Goal: Information Seeking & Learning: Learn about a topic

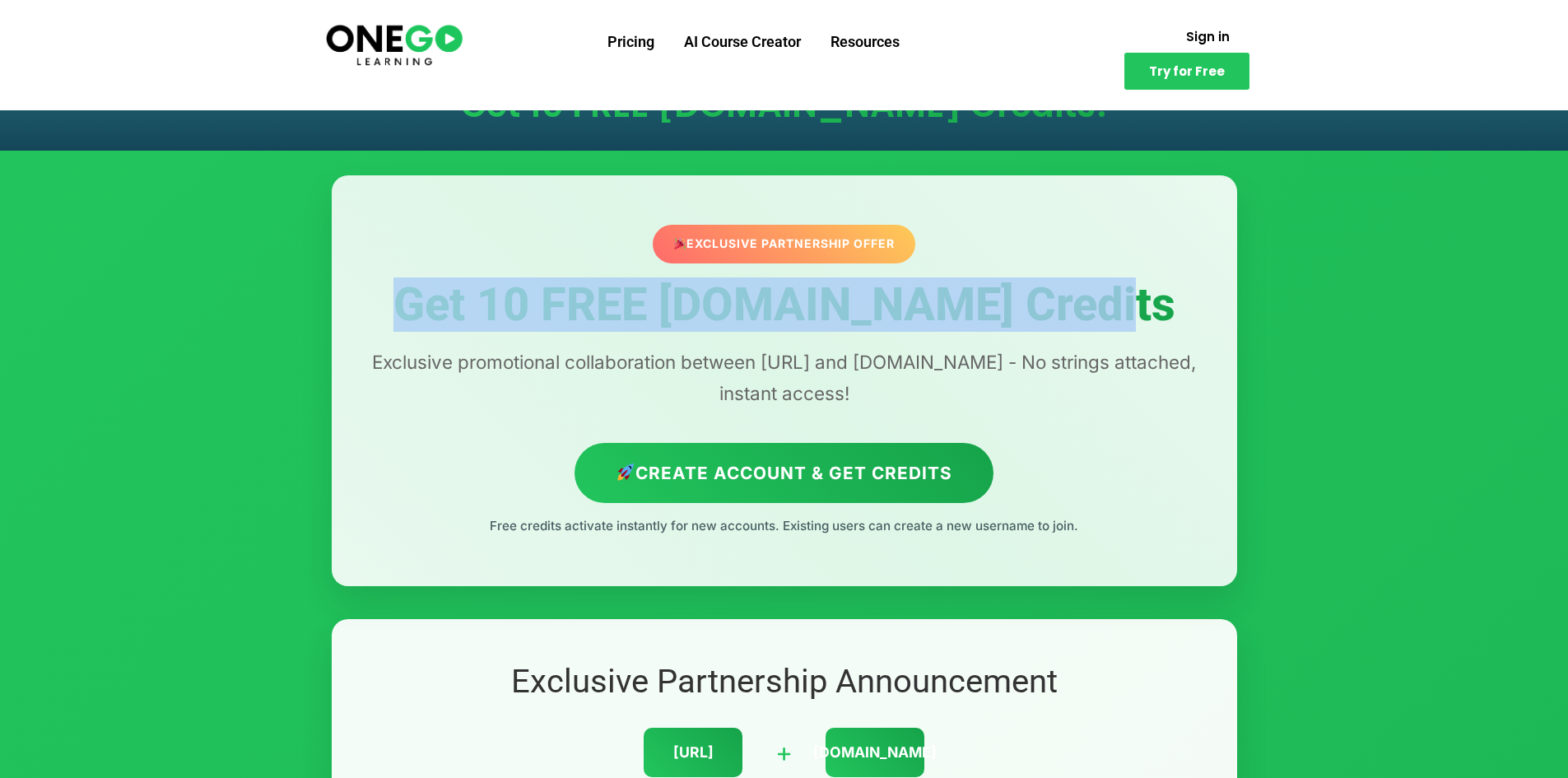
drag, startPoint x: 439, startPoint y: 309, endPoint x: 1203, endPoint y: 317, distance: 764.0
click at [1203, 317] on h1 "Get 10 FREE [DOMAIN_NAME] Credits" at bounding box center [784, 305] width 840 height 51
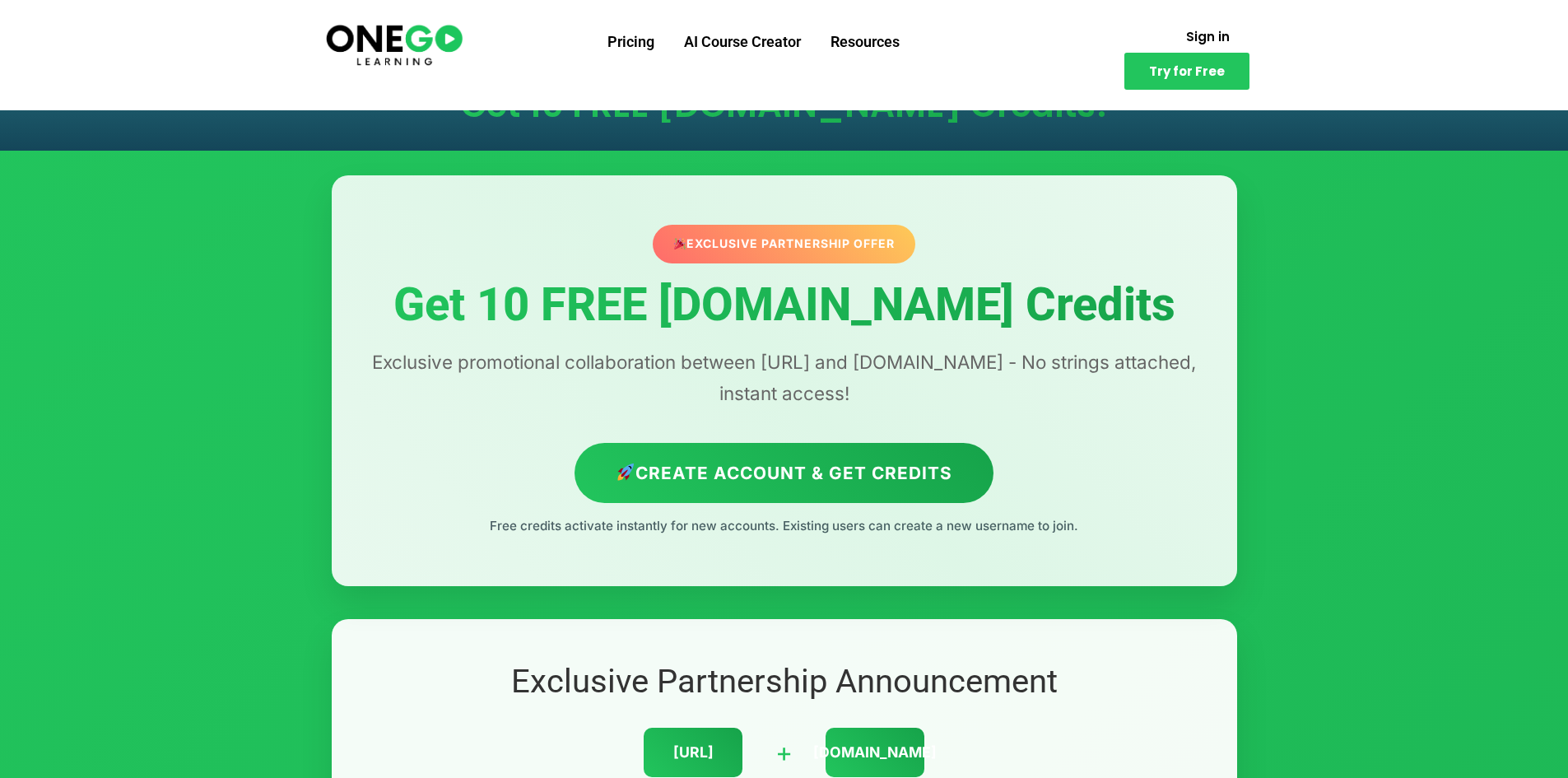
click at [858, 431] on div "Exclusive Partnership Offer Get 10 FREE Lovable.dev Credits Exclusive promotion…" at bounding box center [784, 380] width 905 height 410
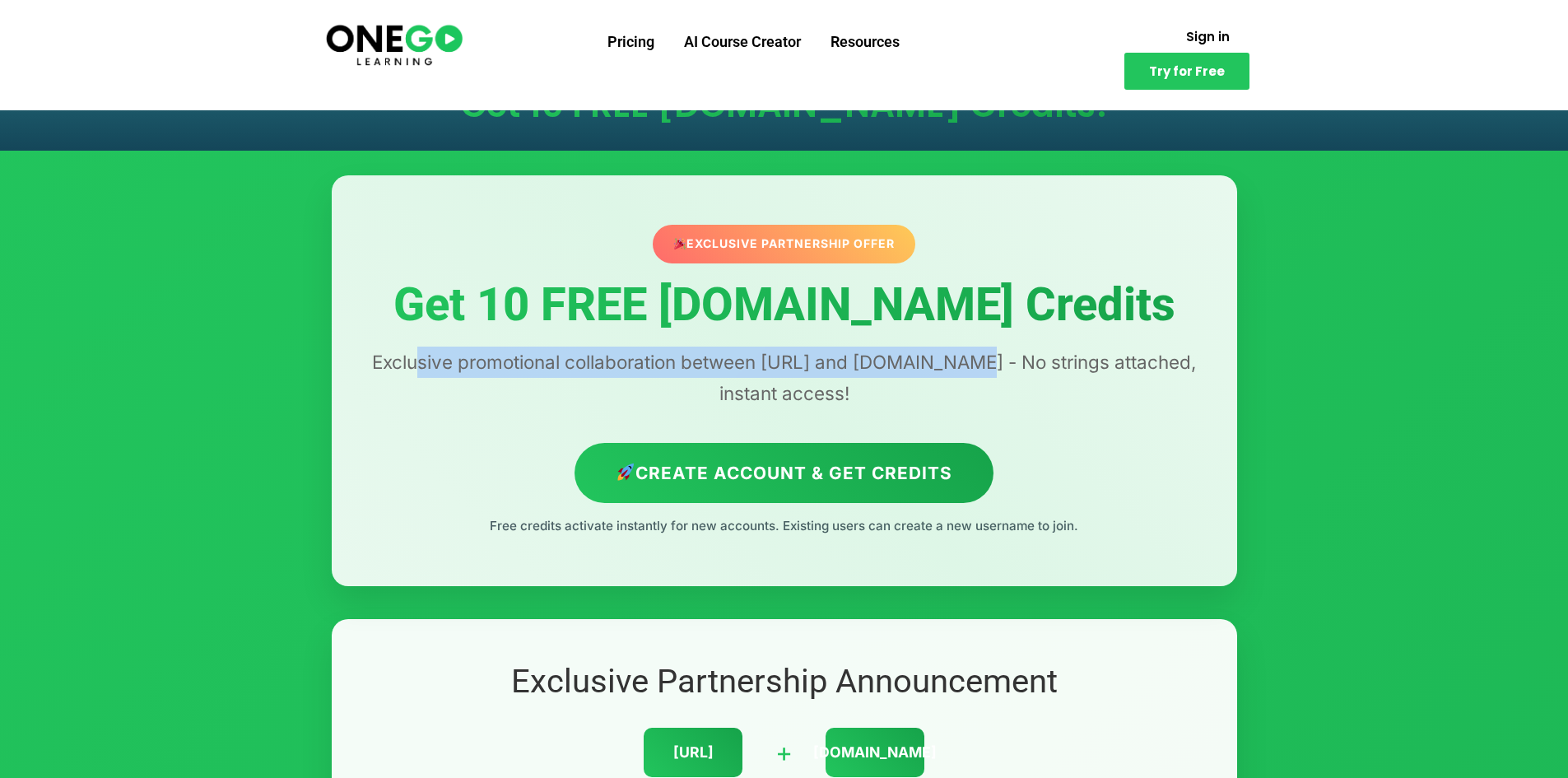
drag, startPoint x: 427, startPoint y: 370, endPoint x: 982, endPoint y: 372, distance: 555.0
click at [982, 372] on p "Exclusive promotional collaboration between ONEGO.ai and Lovable.dev - No strin…" at bounding box center [784, 378] width 840 height 63
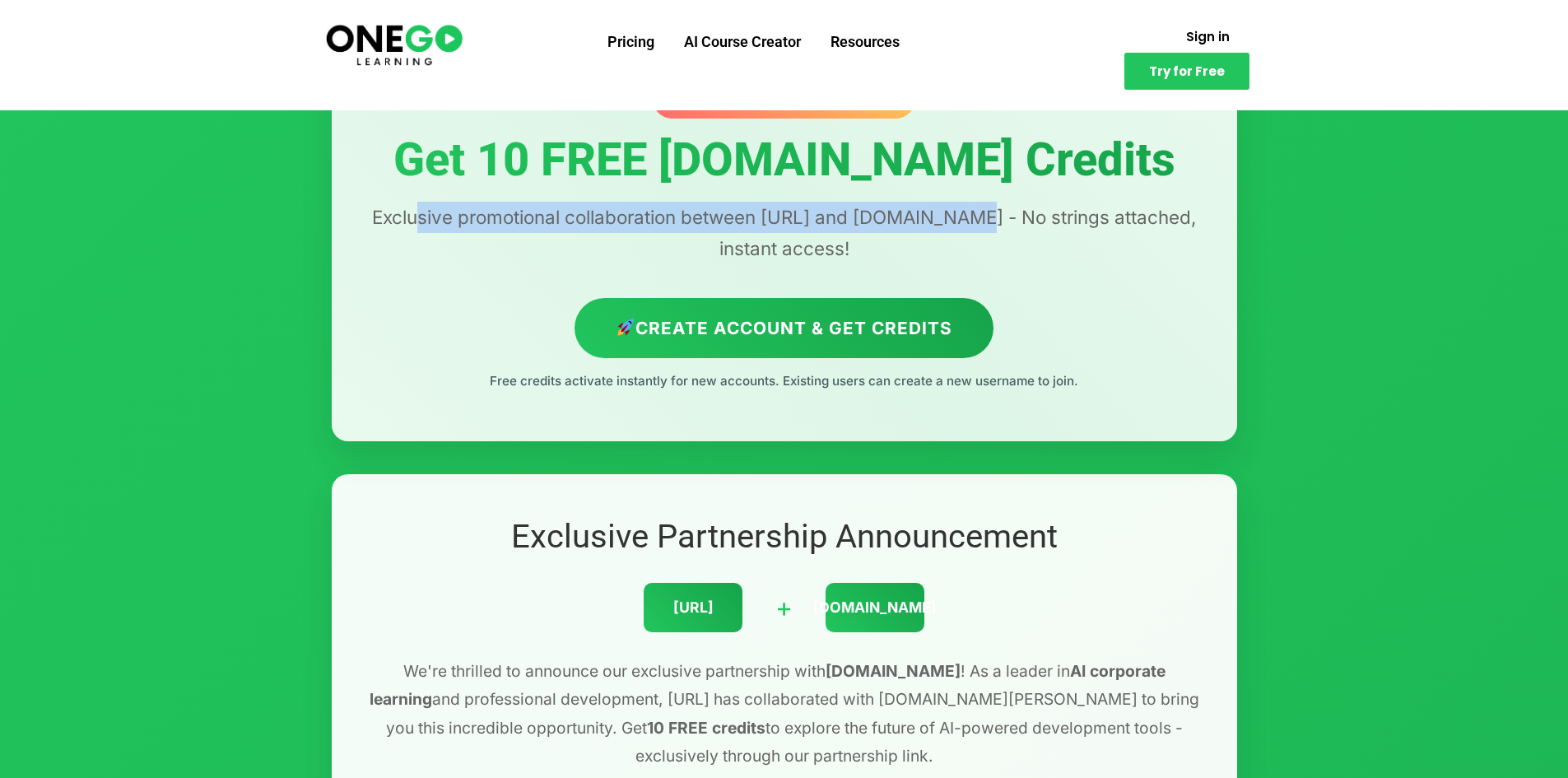
scroll to position [165, 0]
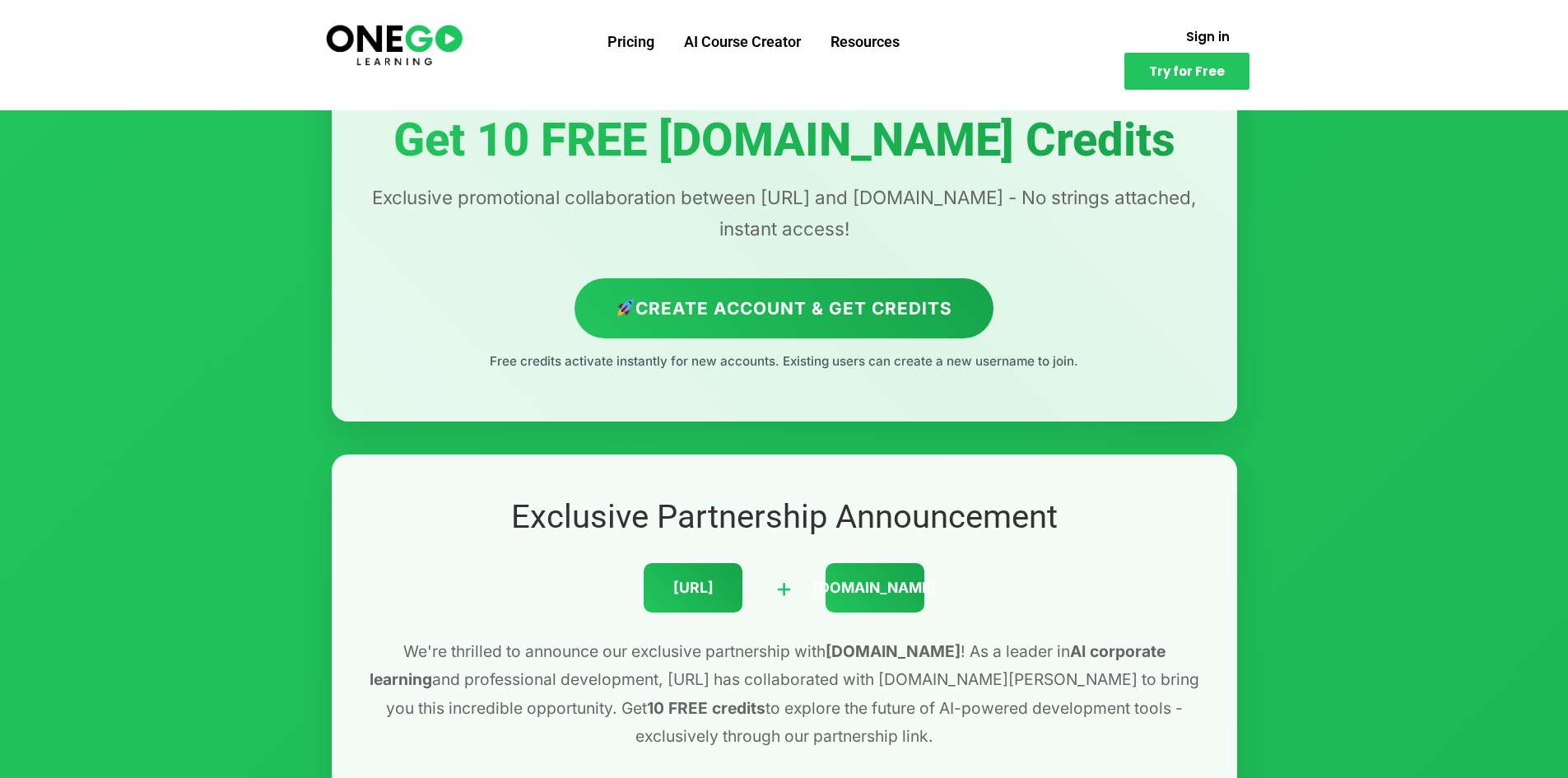
click at [401, 374] on div "Exclusive Partnership Offer Get 10 FREE Lovable.dev Credits Exclusive promotion…" at bounding box center [784, 215] width 905 height 410
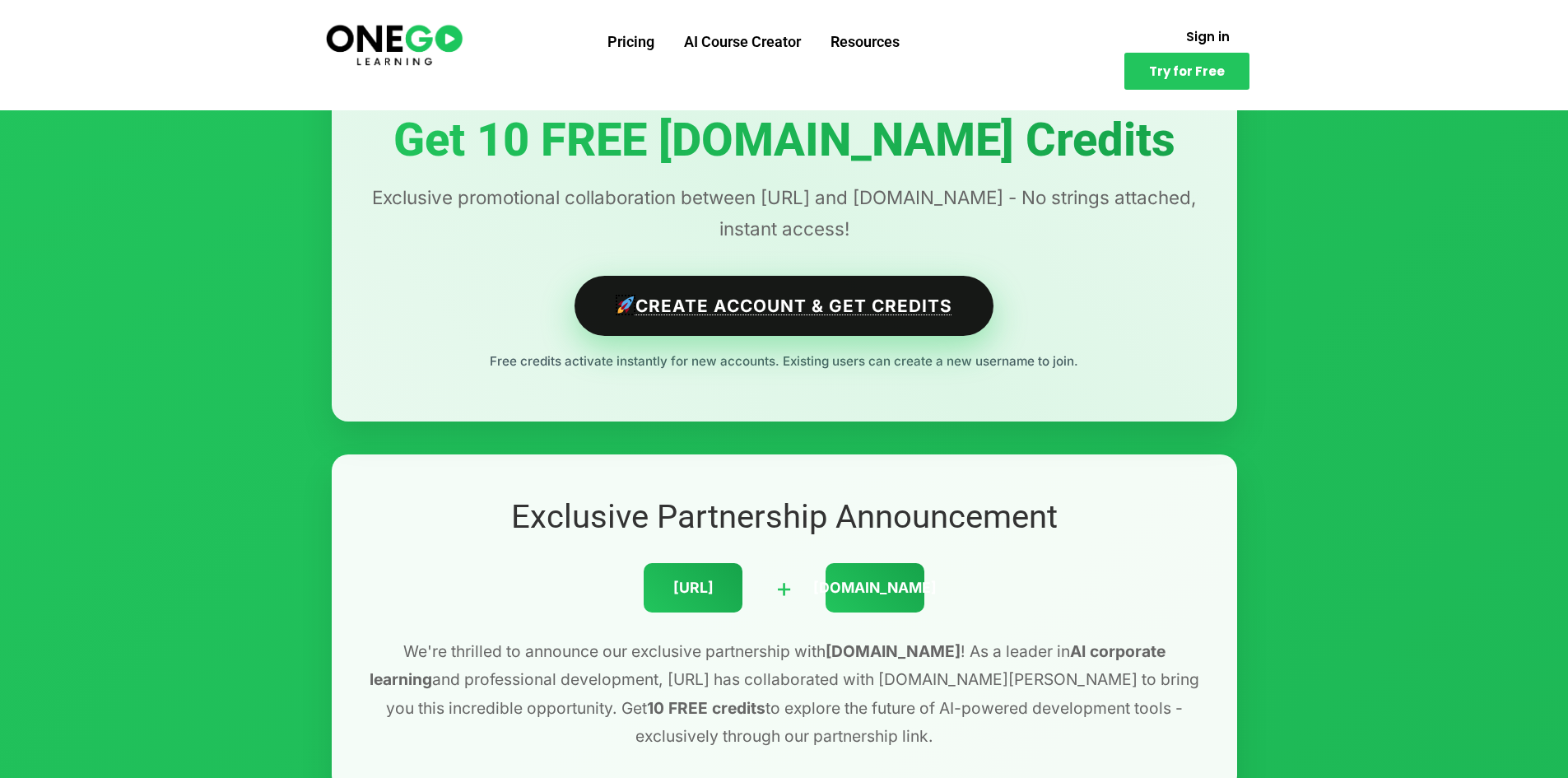
click at [714, 323] on link "Create Account & Get Credits" at bounding box center [783, 306] width 419 height 60
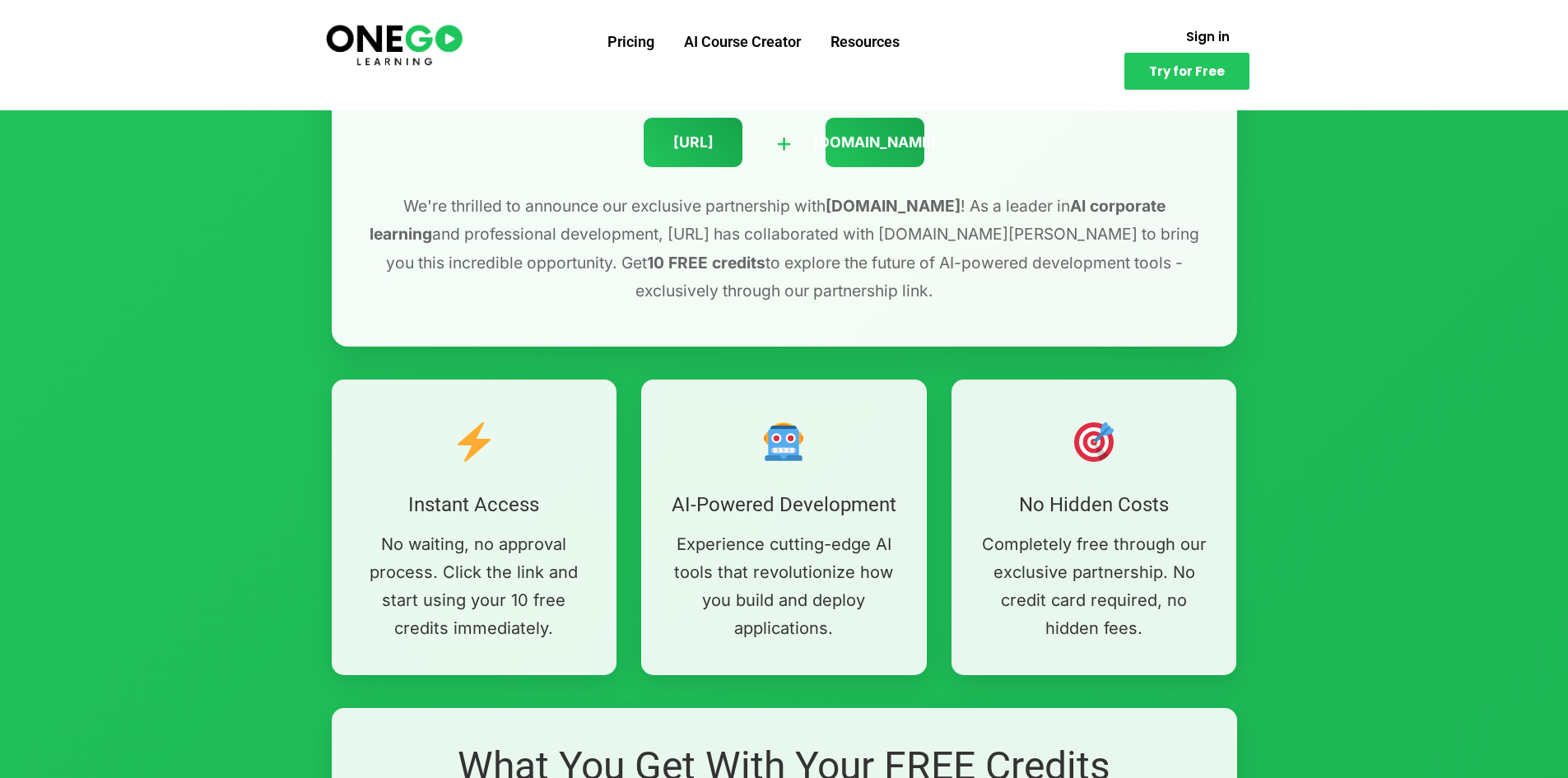
scroll to position [576, 0]
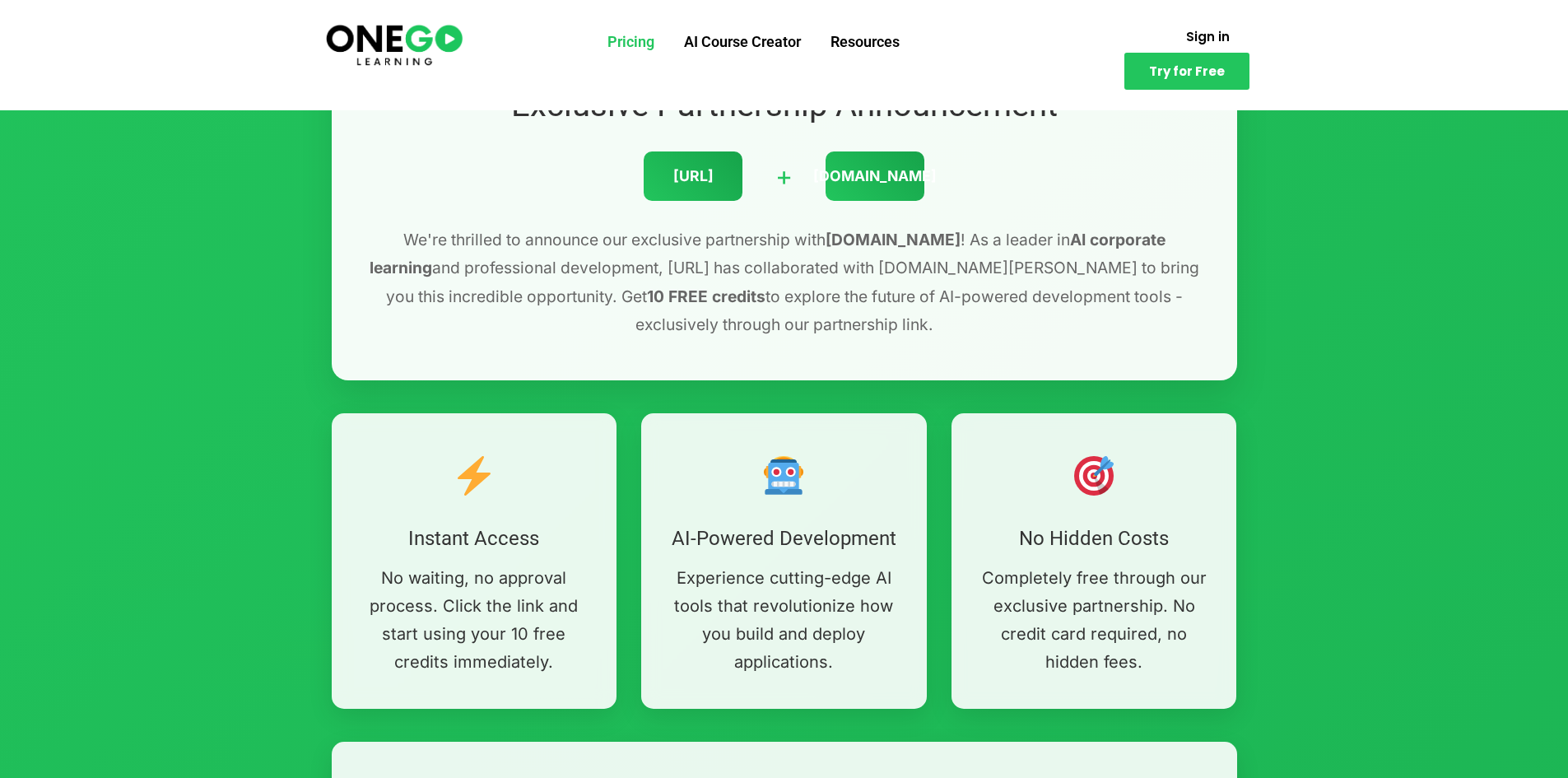
click at [629, 45] on link "Pricing" at bounding box center [631, 42] width 77 height 42
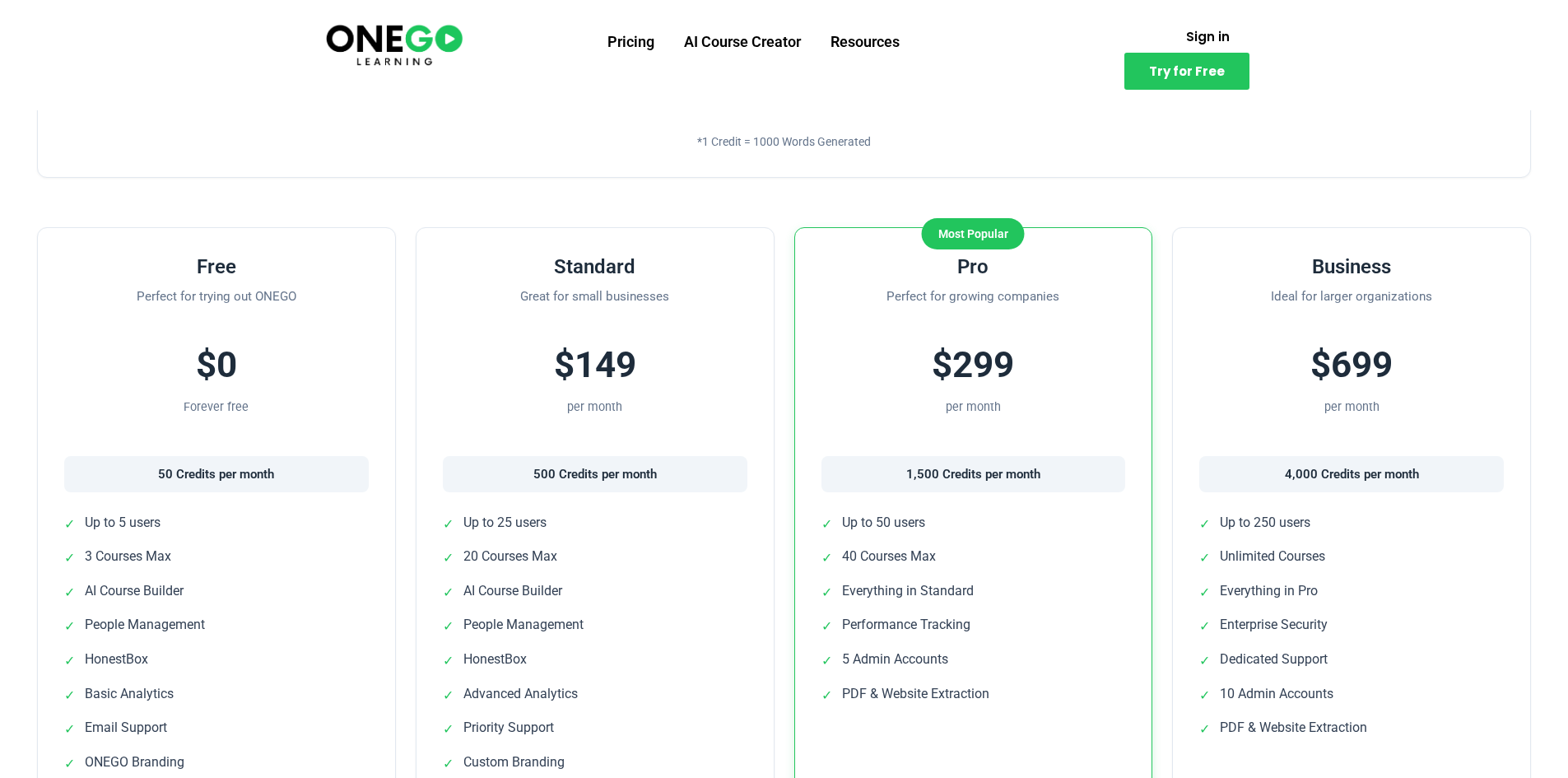
scroll to position [329, 0]
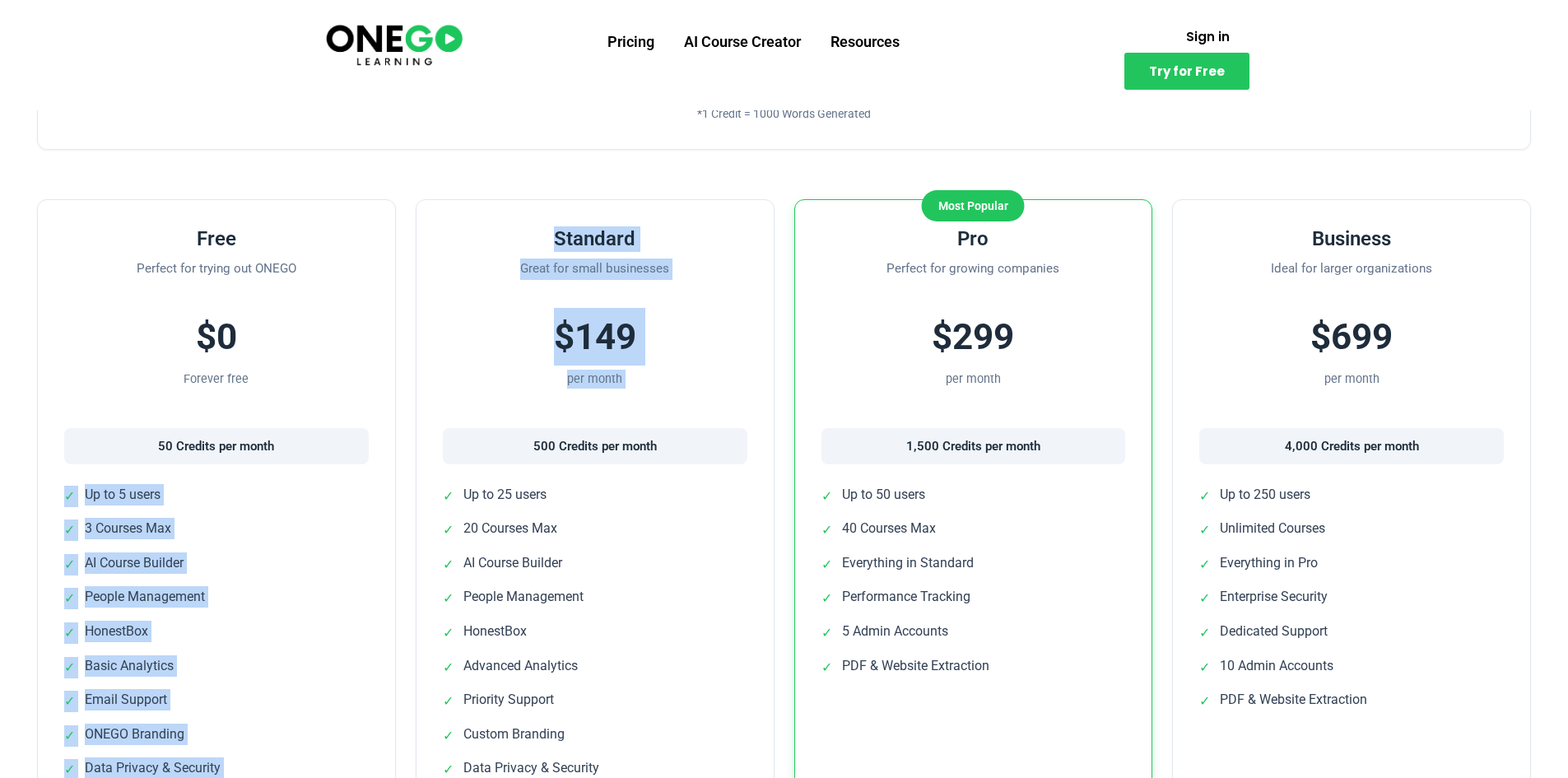
drag, startPoint x: 348, startPoint y: 443, endPoint x: 459, endPoint y: 443, distance: 111.0
click at [433, 443] on div "Free Perfect for trying out ONEGO $0 Forever free 50 Credits per month ✓ Up to …" at bounding box center [784, 576] width 1494 height 754
click at [480, 424] on div "Standard Great for small businesses $149 per month 500 Credits per month ✓ Up t…" at bounding box center [596, 576] width 359 height 754
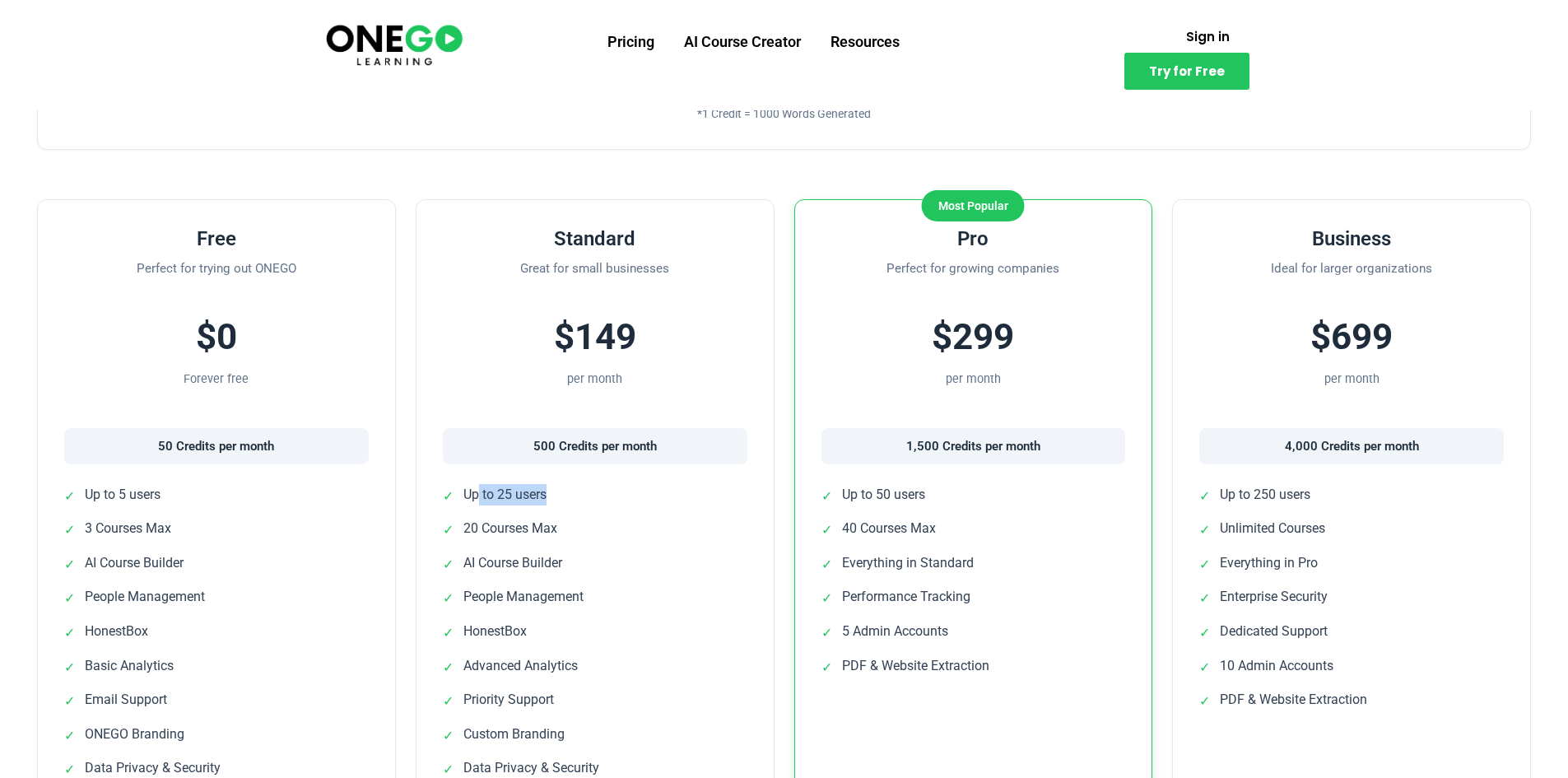
drag, startPoint x: 529, startPoint y: 497, endPoint x: 564, endPoint y: 503, distance: 35.5
click at [576, 496] on li "✓ Up to 25 users" at bounding box center [595, 496] width 304 height 23
drag, startPoint x: 492, startPoint y: 523, endPoint x: 593, endPoint y: 525, distance: 101.0
click at [593, 525] on li "✓ 20 Courses Max" at bounding box center [595, 529] width 304 height 23
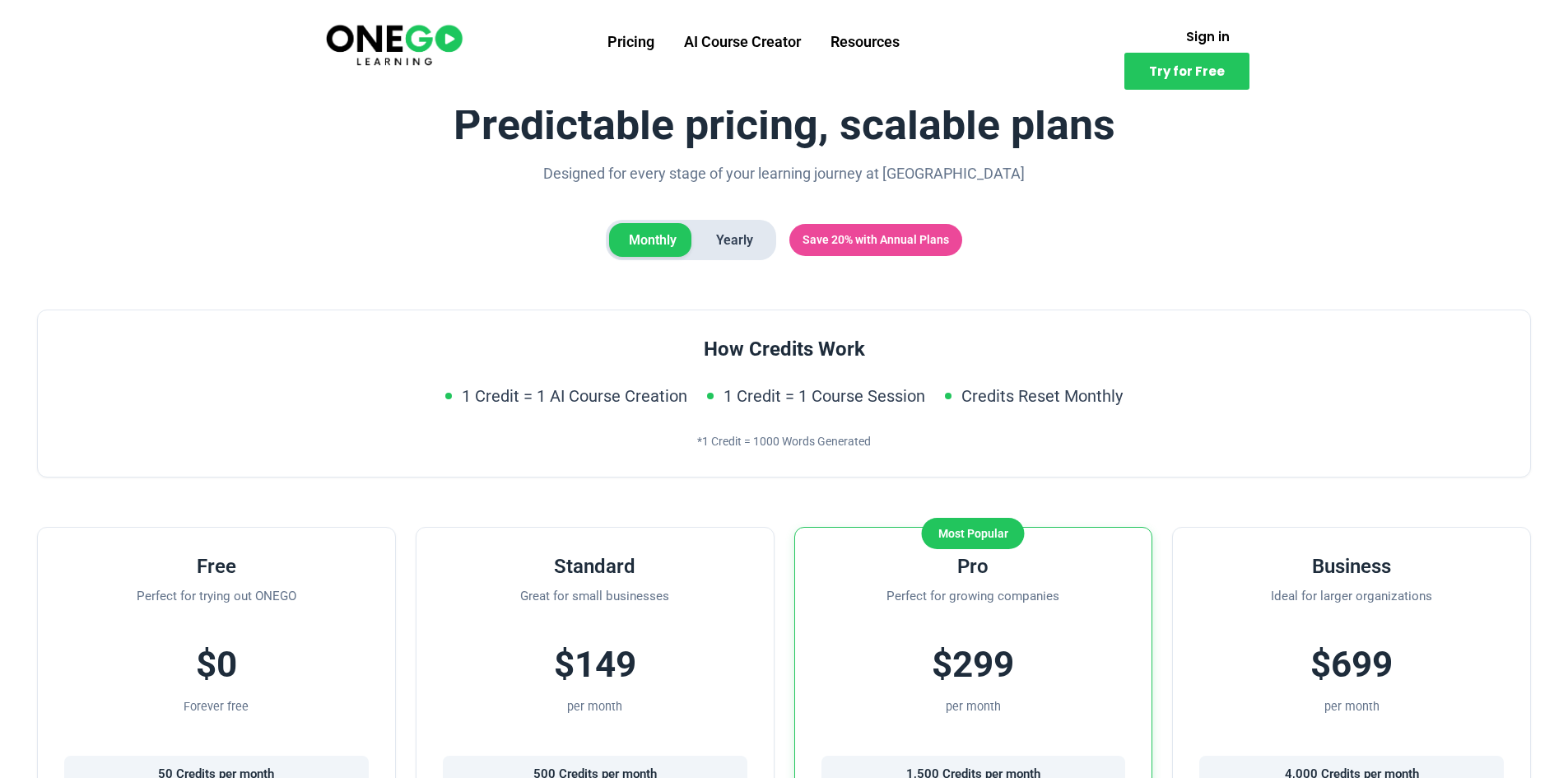
scroll to position [0, 0]
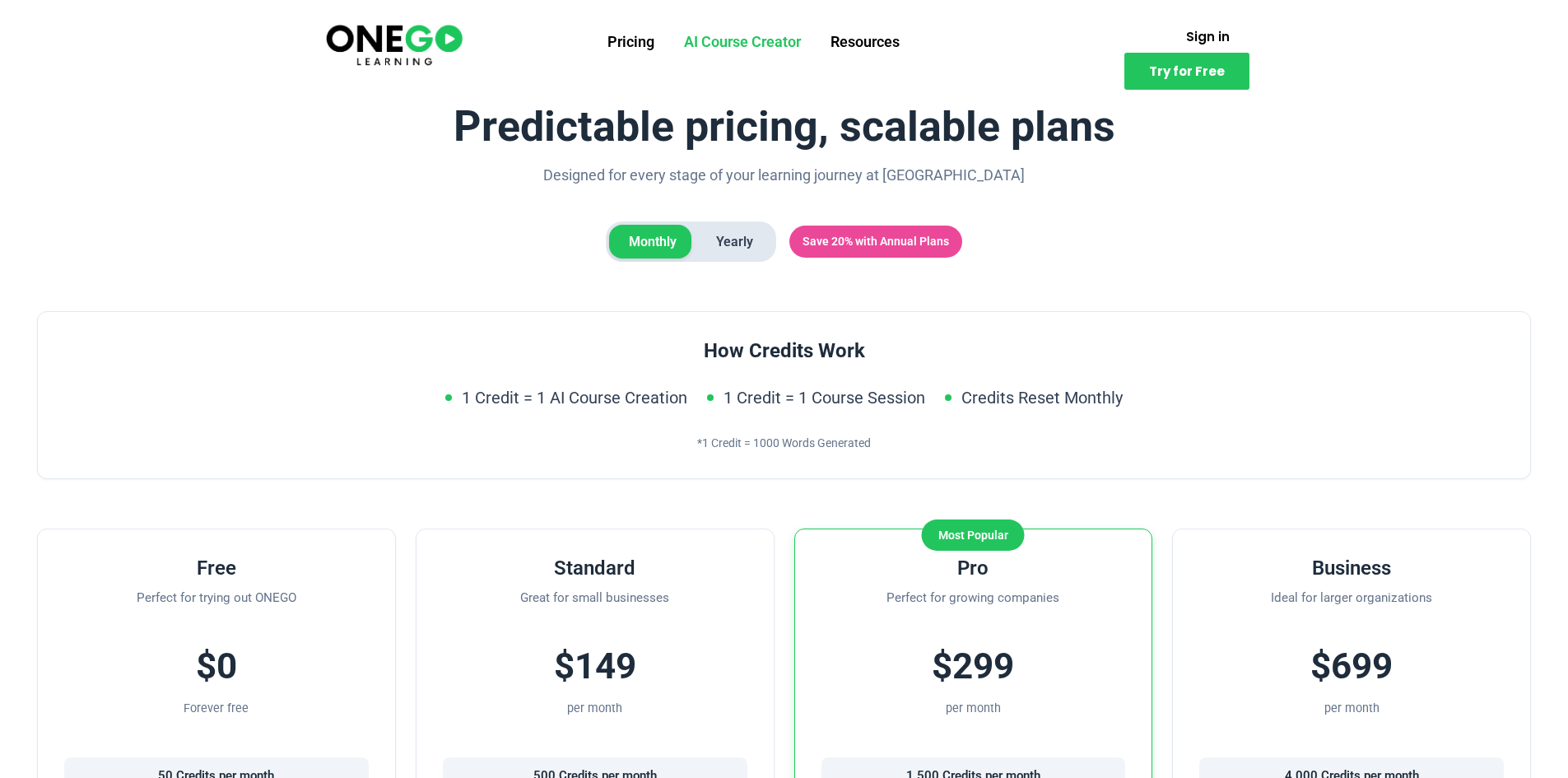
click at [756, 35] on link "AI Course Creator" at bounding box center [742, 42] width 147 height 42
drag, startPoint x: 343, startPoint y: 209, endPoint x: 375, endPoint y: 205, distance: 32.2
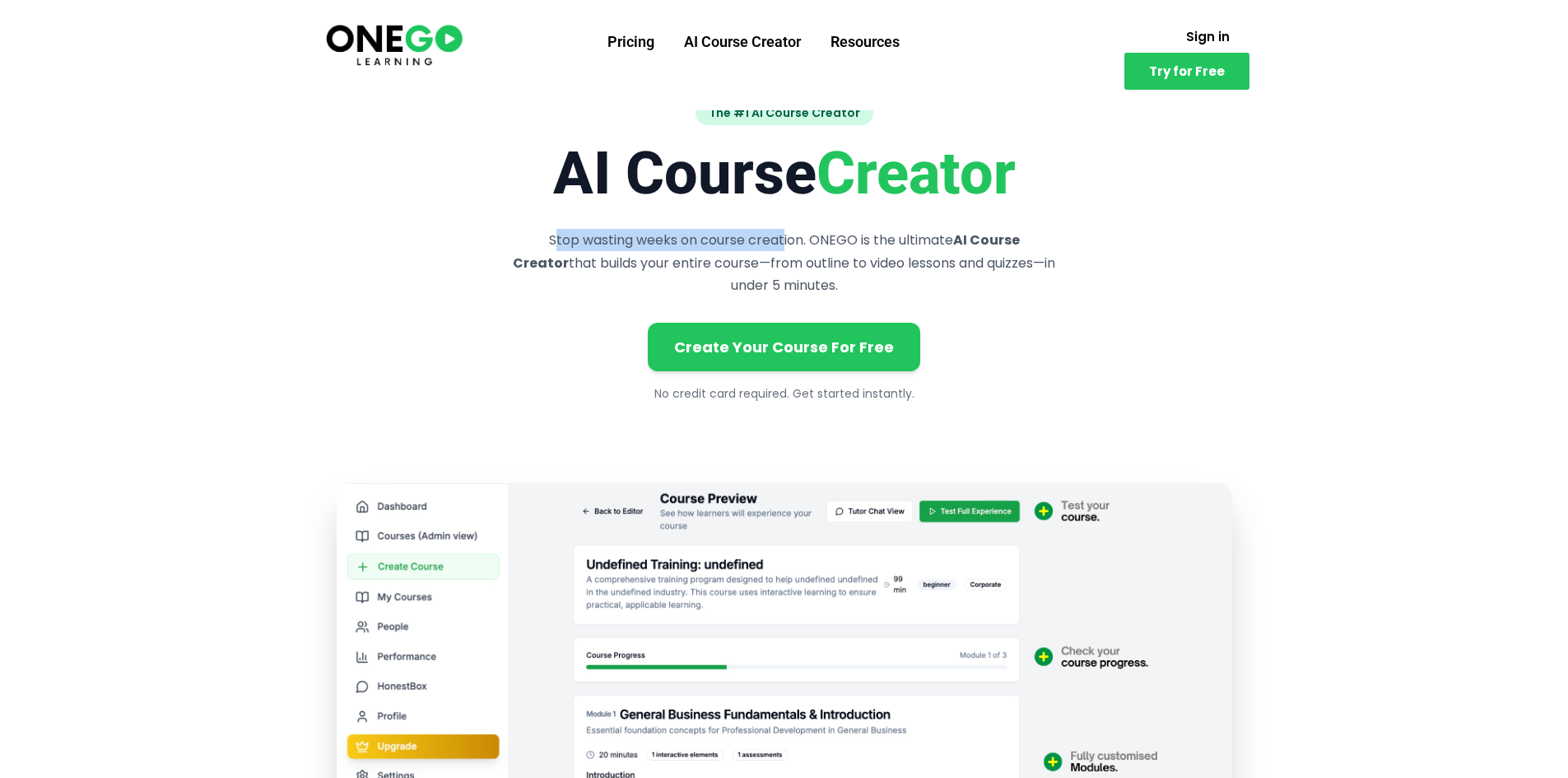
drag, startPoint x: 534, startPoint y: 235, endPoint x: 767, endPoint y: 243, distance: 233.1
click at [751, 243] on p "Stop wasting weeks on course creation. ONEGO is the ultimate AI Course Creator …" at bounding box center [784, 263] width 553 height 67
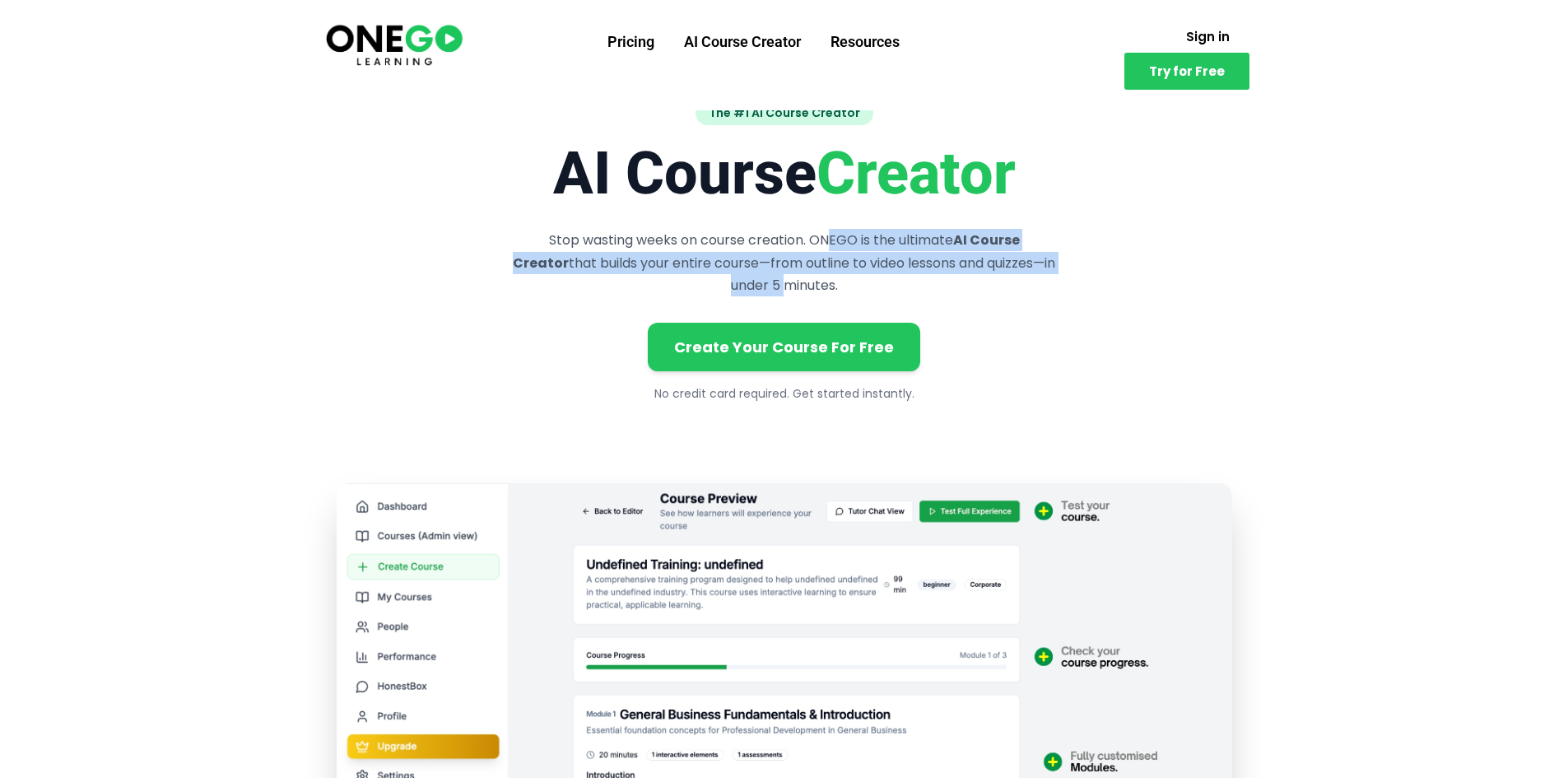
drag, startPoint x: 788, startPoint y: 248, endPoint x: 1090, endPoint y: 252, distance: 302.0
click at [1090, 252] on div "The #1 AI Course Creator AI Course Creator Stop wasting weeks on course creatio…" at bounding box center [784, 608] width 895 height 1018
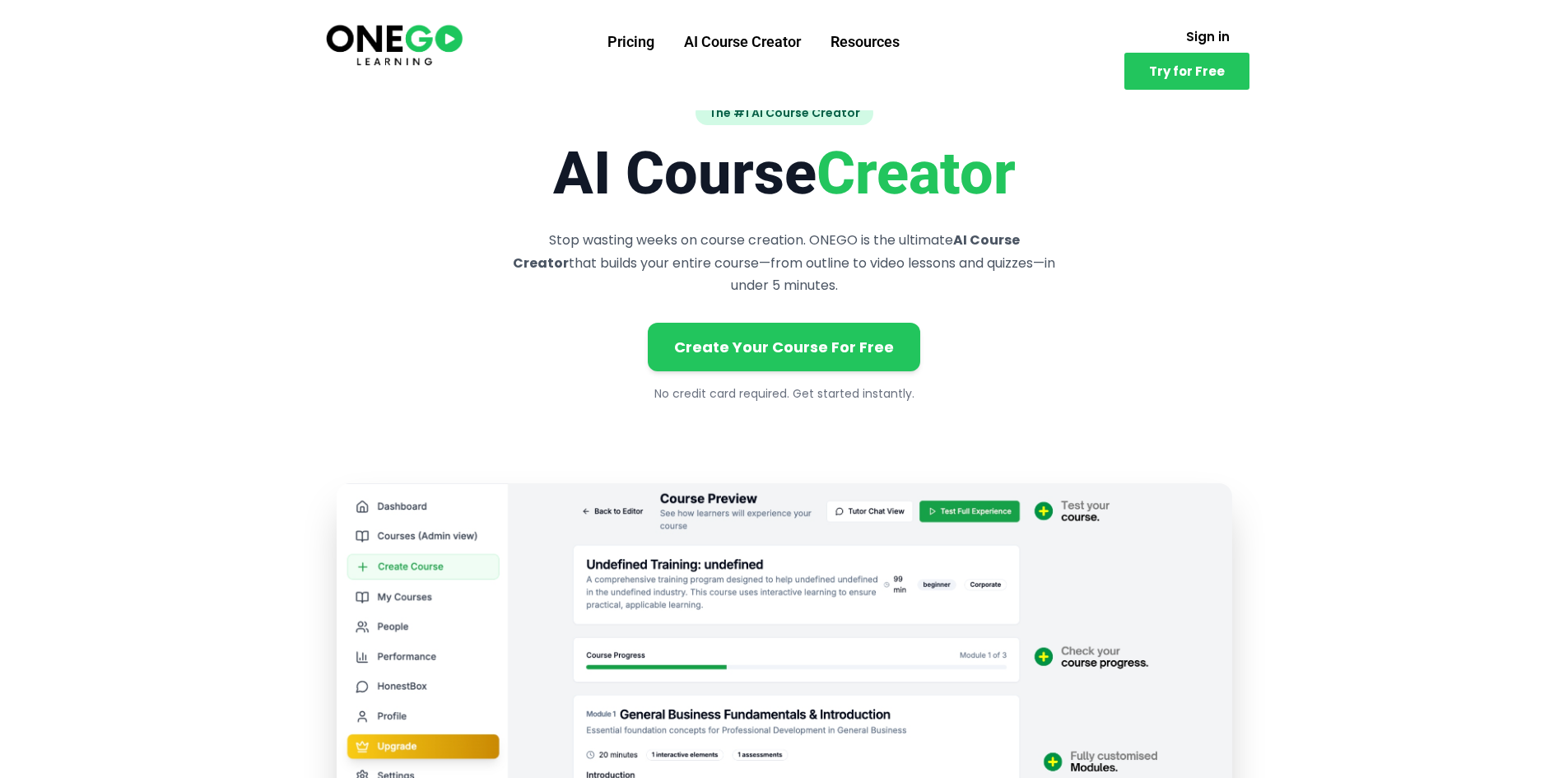
click at [1092, 284] on div "The #1 AI Course Creator AI Course Creator Stop wasting weeks on course creatio…" at bounding box center [784, 608] width 895 height 1018
drag, startPoint x: 525, startPoint y: 265, endPoint x: 725, endPoint y: 268, distance: 200.0
click at [725, 268] on p "Stop wasting weeks on course creation. ONEGO is the ultimate AI Course Creator …" at bounding box center [784, 263] width 553 height 67
drag, startPoint x: 788, startPoint y: 266, endPoint x: 971, endPoint y: 272, distance: 183.1
click at [934, 269] on p "Stop wasting weeks on course creation. ONEGO is the ultimate AI Course Creator …" at bounding box center [784, 263] width 553 height 67
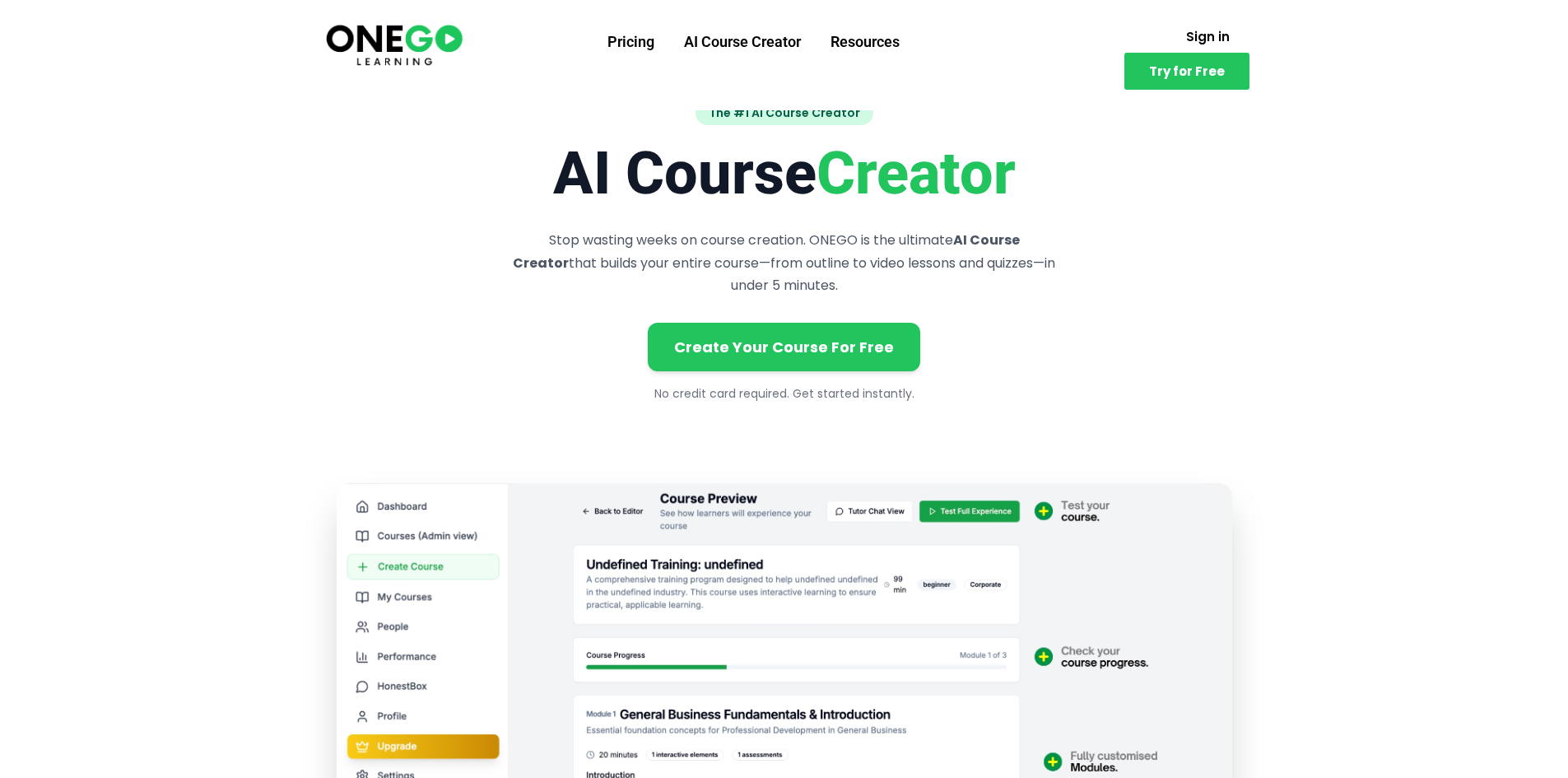
click at [978, 273] on p "Stop wasting weeks on course creation. ONEGO is the ultimate AI Course Creator …" at bounding box center [784, 263] width 553 height 67
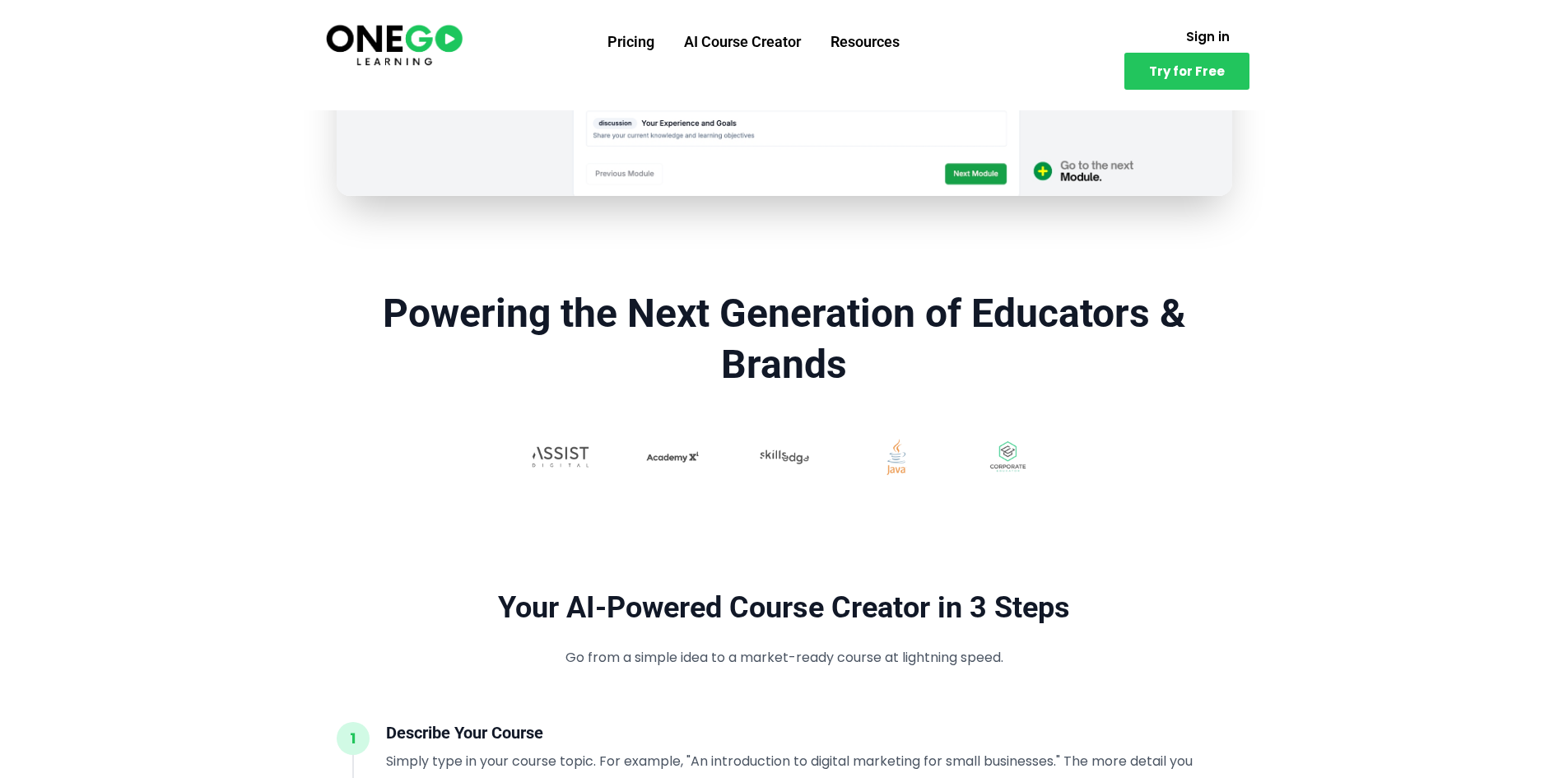
scroll to position [988, 0]
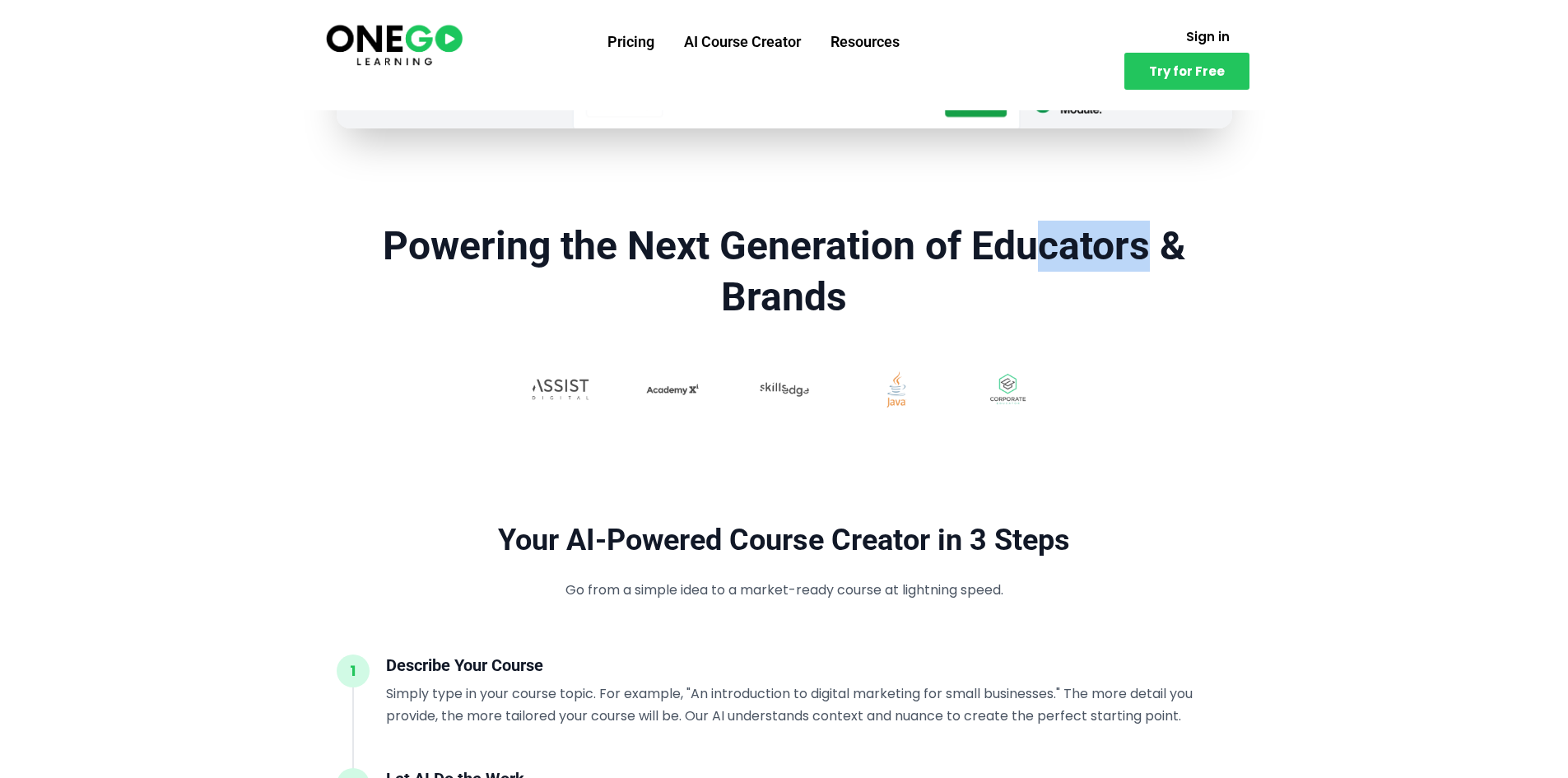
drag, startPoint x: 1099, startPoint y: 253, endPoint x: 1166, endPoint y: 258, distance: 67.2
click at [1172, 256] on h2 "Powering the Next Generation of Educators & Brands" at bounding box center [784, 272] width 895 height 103
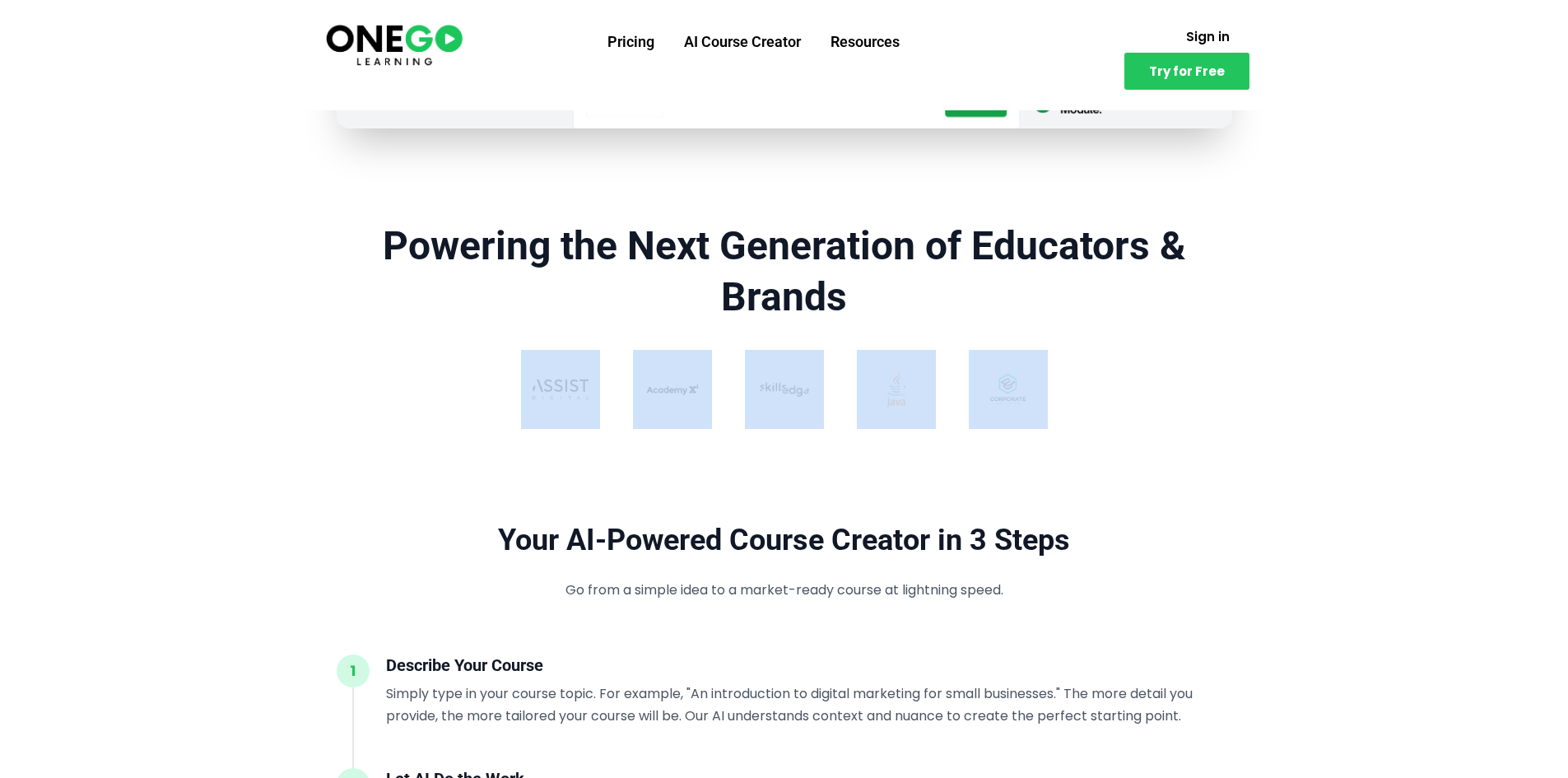
drag, startPoint x: 478, startPoint y: 396, endPoint x: 1023, endPoint y: 407, distance: 545.1
click at [1023, 407] on div at bounding box center [784, 396] width 895 height 92
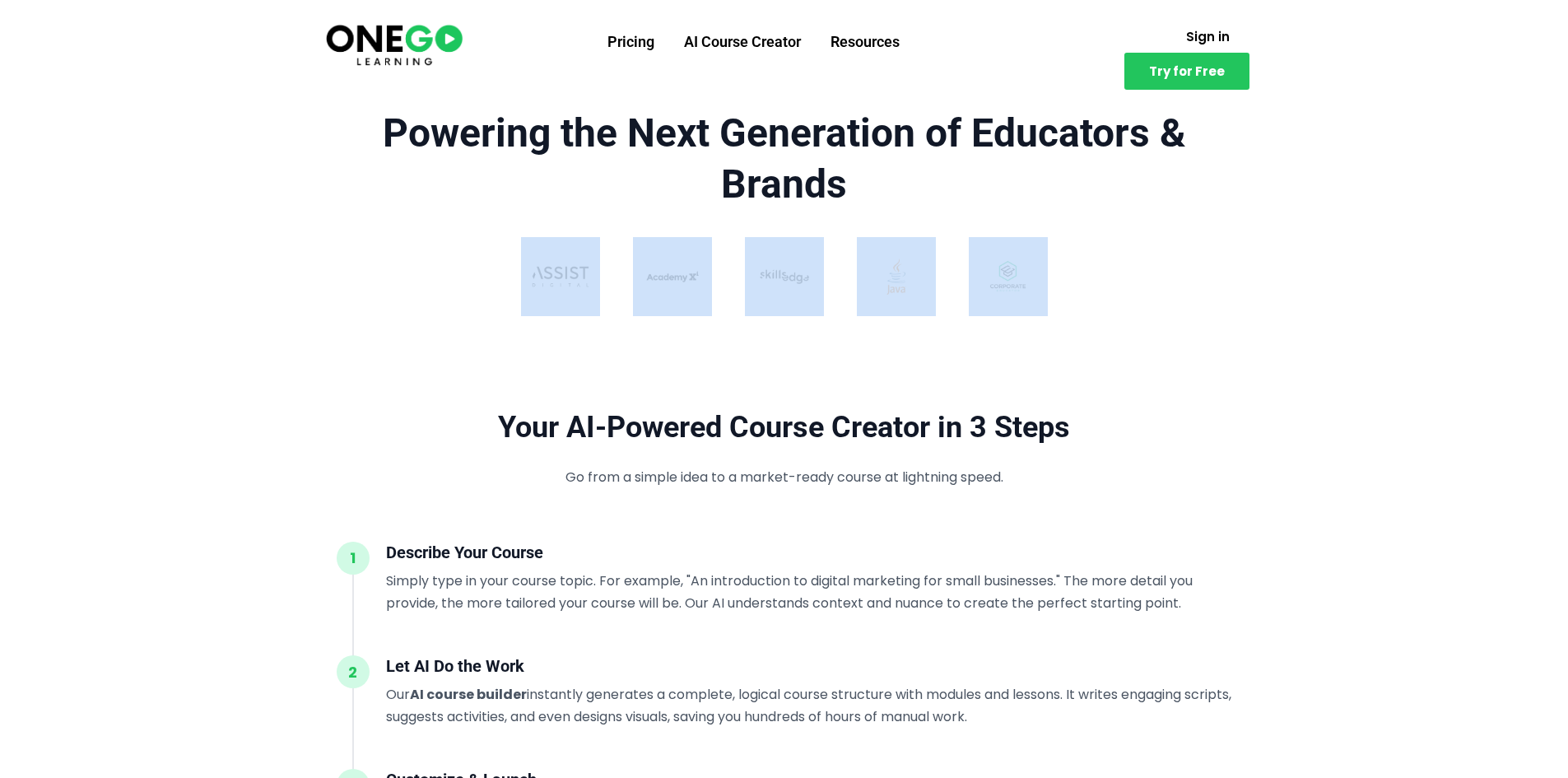
scroll to position [1235, 0]
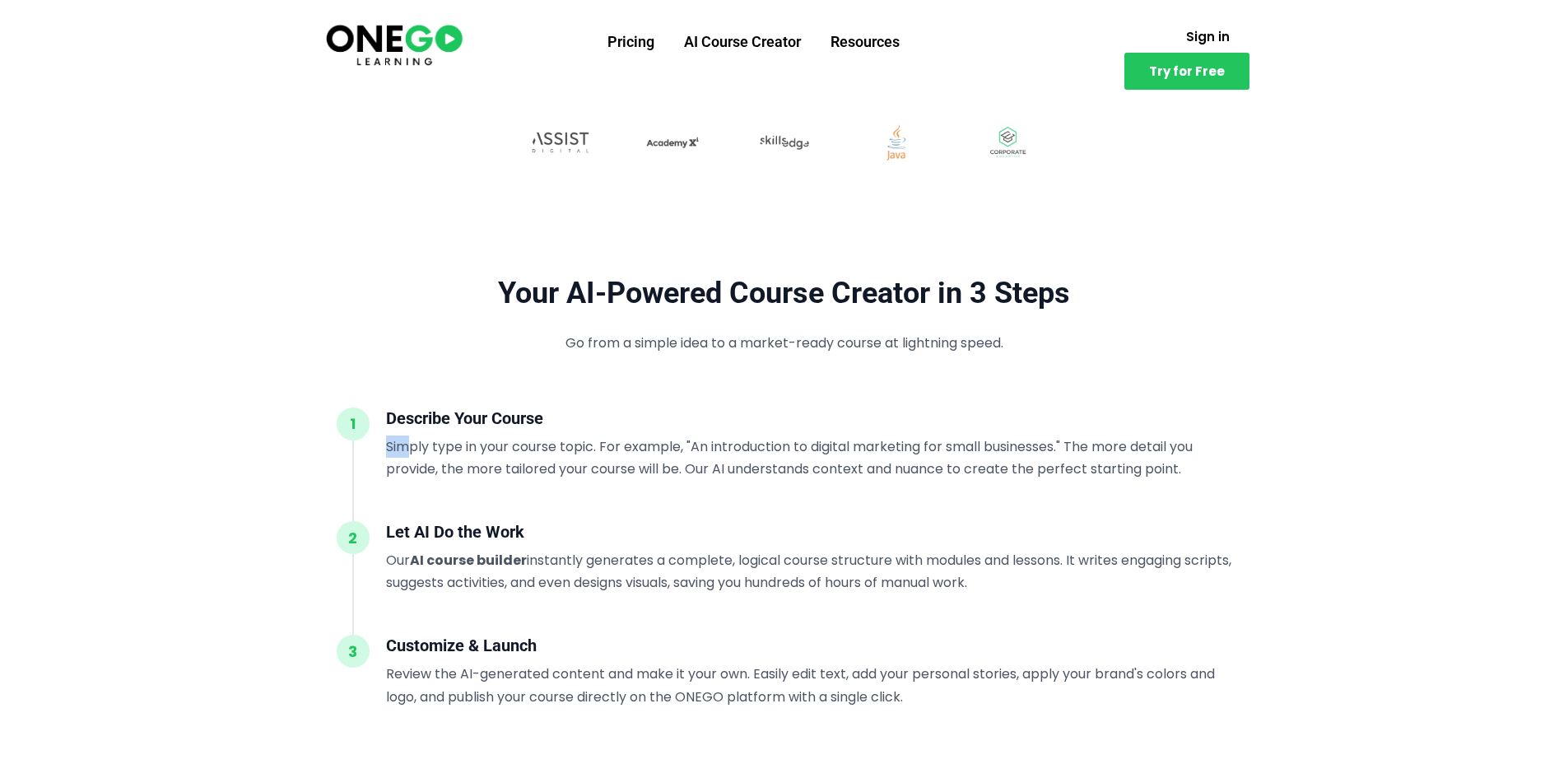
drag, startPoint x: 412, startPoint y: 431, endPoint x: 626, endPoint y: 426, distance: 214.1
click at [605, 426] on div "1 Describe Your Course Simply type in your course topic. For example, "An intro…" at bounding box center [784, 464] width 895 height 113
drag, startPoint x: 445, startPoint y: 474, endPoint x: 541, endPoint y: 483, distance: 96.4
click at [541, 483] on div "1 Describe Your Course Simply type in your course topic. For example, "An intro…" at bounding box center [784, 464] width 895 height 113
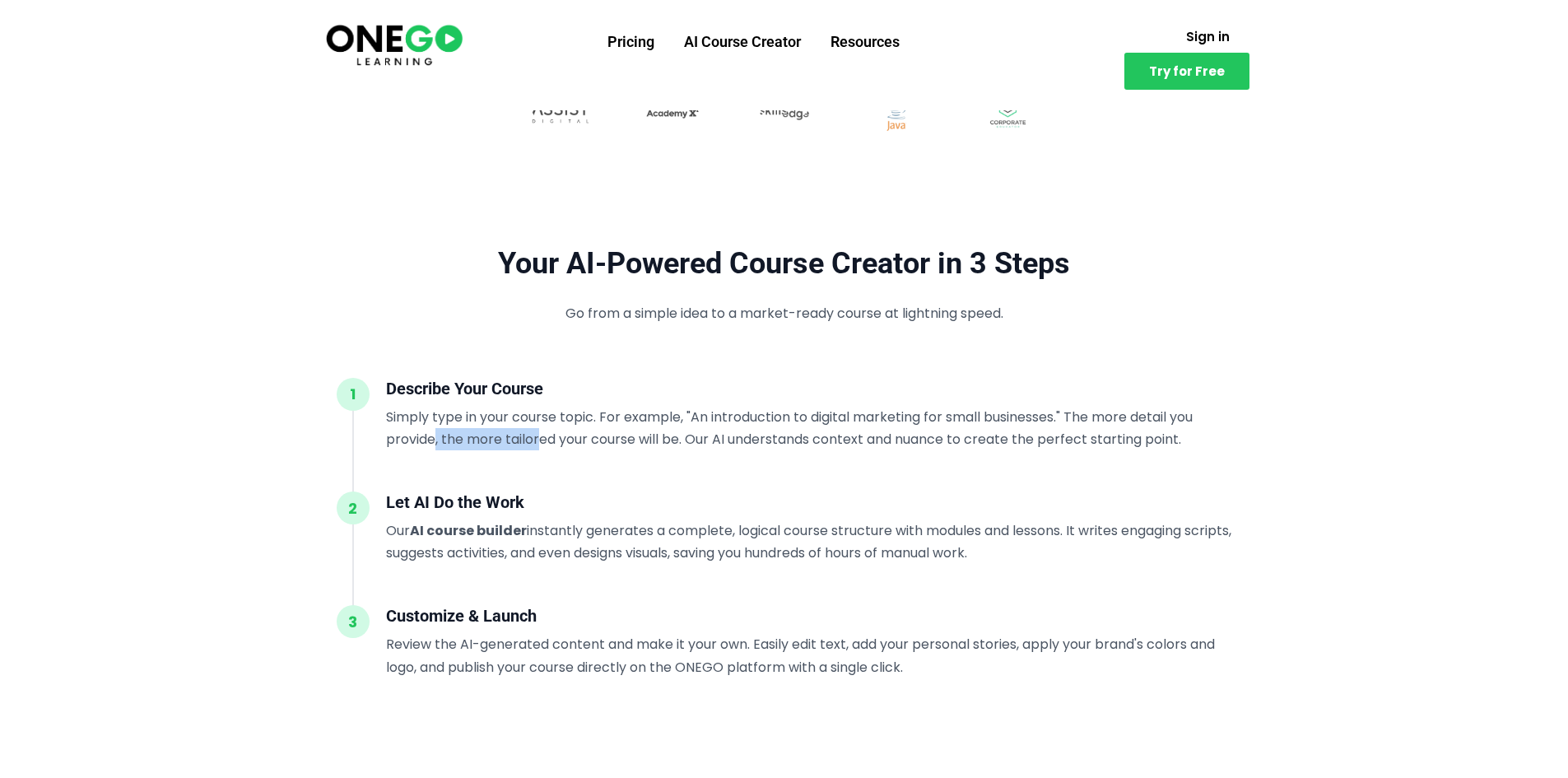
scroll to position [1482, 0]
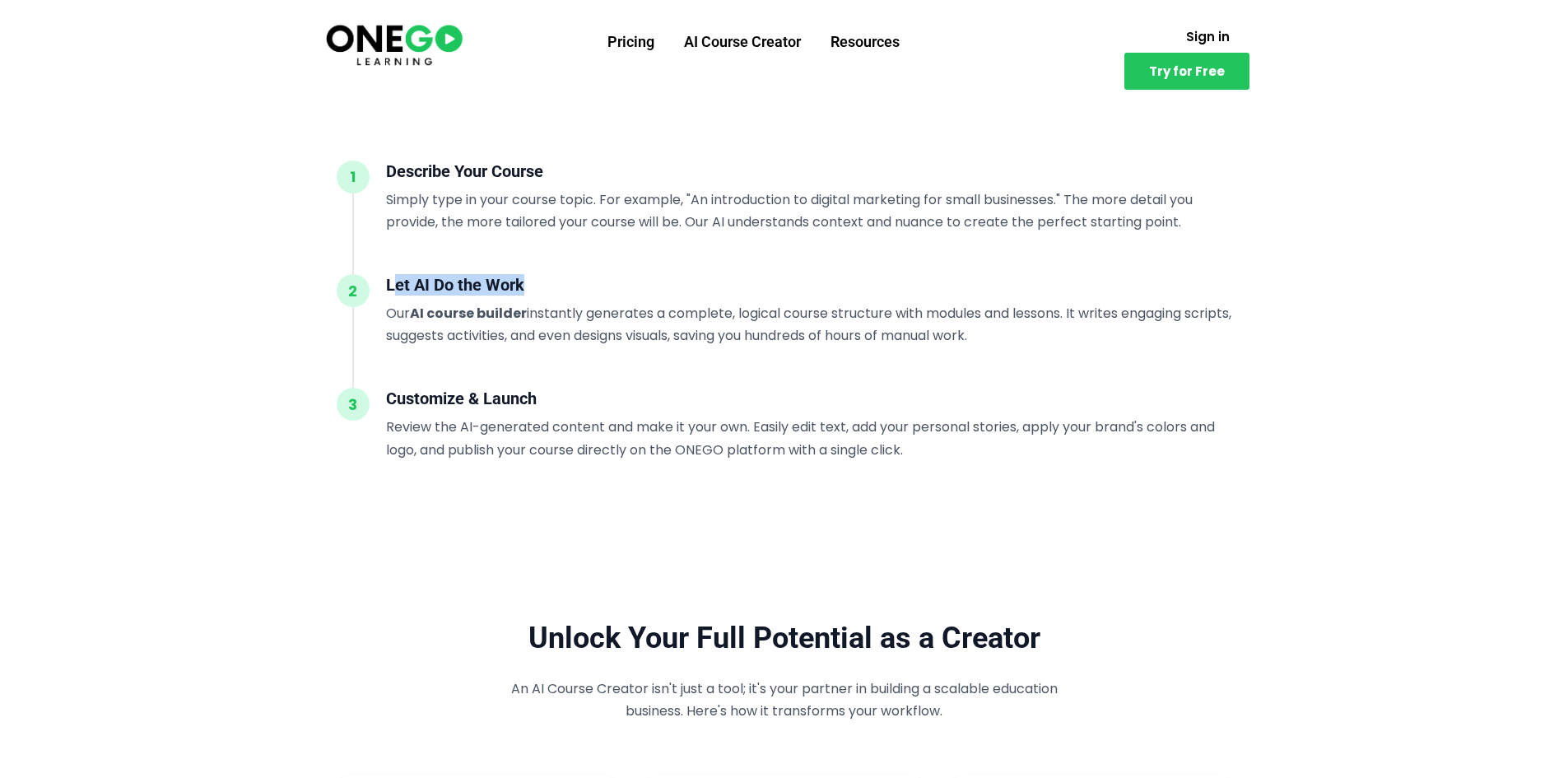
drag, startPoint x: 434, startPoint y: 281, endPoint x: 644, endPoint y: 293, distance: 210.3
click at [644, 293] on h3 "Let AI Do the Work" at bounding box center [809, 285] width 846 height 21
click at [444, 361] on div "2 Let AI Do the Work Our AI course builder instantly generates a complete, logi…" at bounding box center [784, 331] width 895 height 113
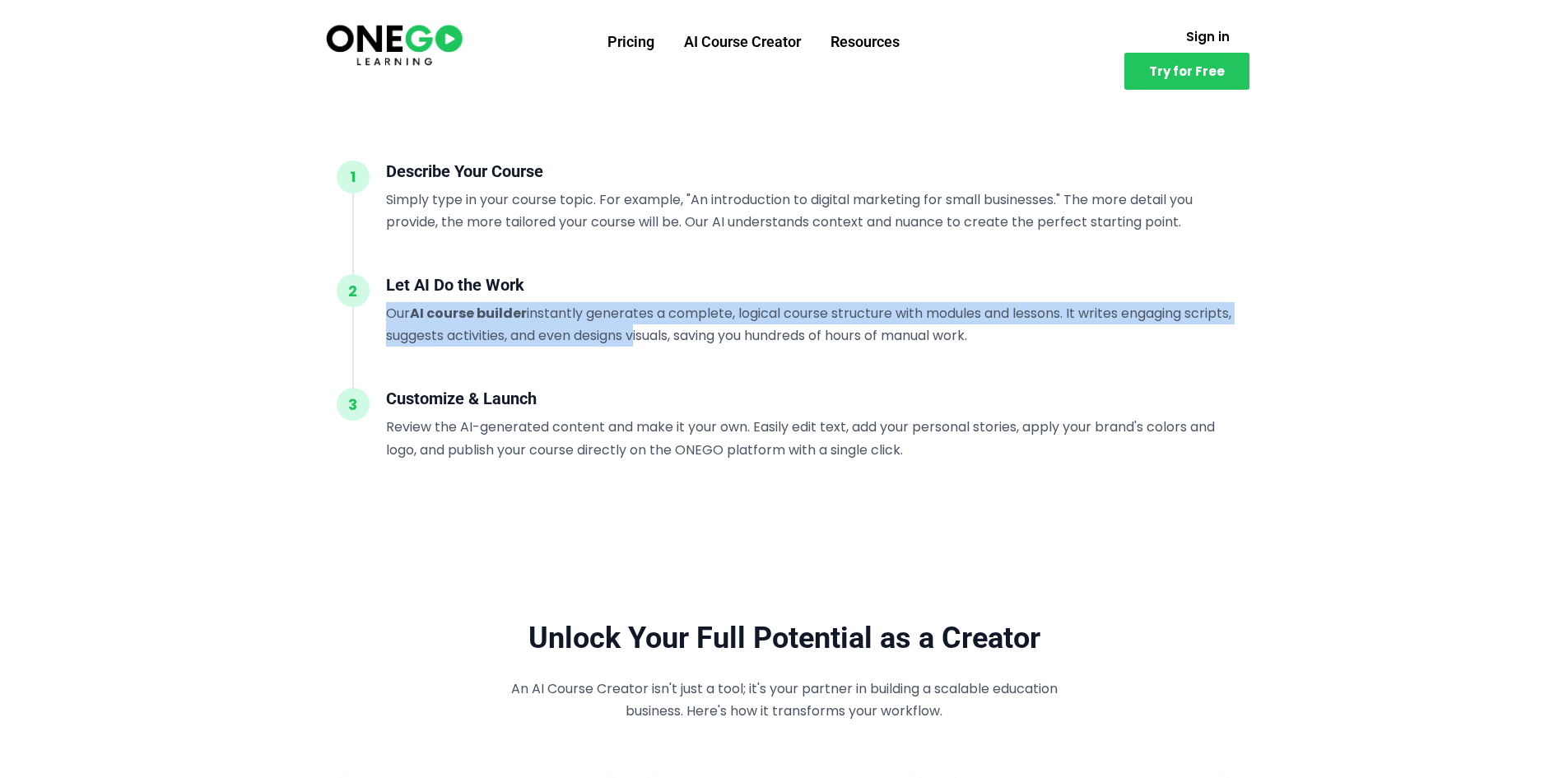
drag, startPoint x: 430, startPoint y: 318, endPoint x: 684, endPoint y: 327, distance: 254.2
click at [684, 327] on div "2 Let AI Do the Work Our AI course builder instantly generates a complete, logi…" at bounding box center [784, 331] width 895 height 113
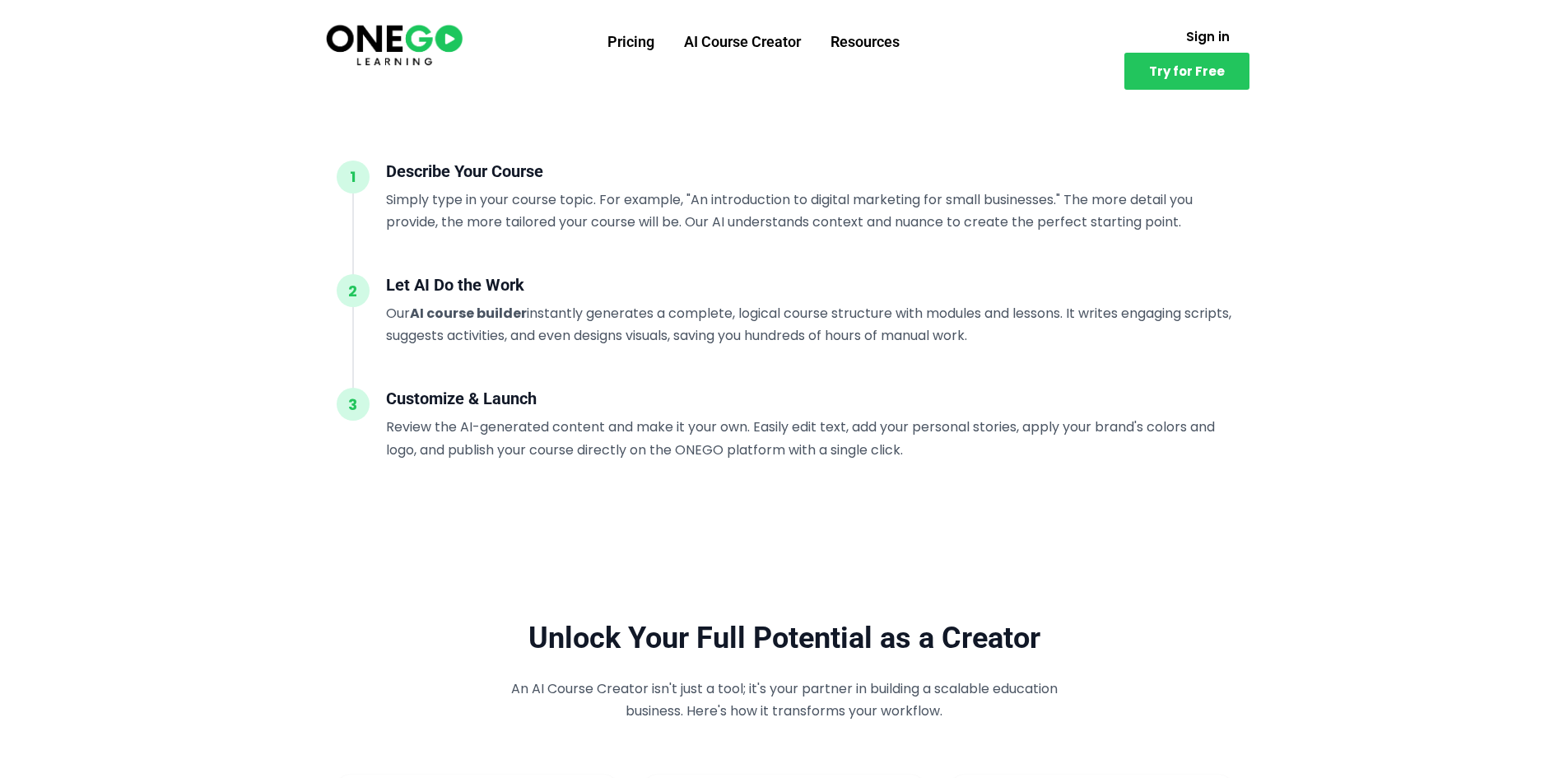
click at [475, 397] on h3 "Customize & Launch" at bounding box center [809, 398] width 846 height 21
drag, startPoint x: 494, startPoint y: 312, endPoint x: 1116, endPoint y: 327, distance: 622.2
click at [1116, 327] on p "Our AI course builder instantly generates a complete, logical course structure …" at bounding box center [809, 324] width 846 height 44
click at [1068, 358] on div "2 Let AI Do the Work Our AI course builder instantly generates a complete, logi…" at bounding box center [784, 331] width 895 height 113
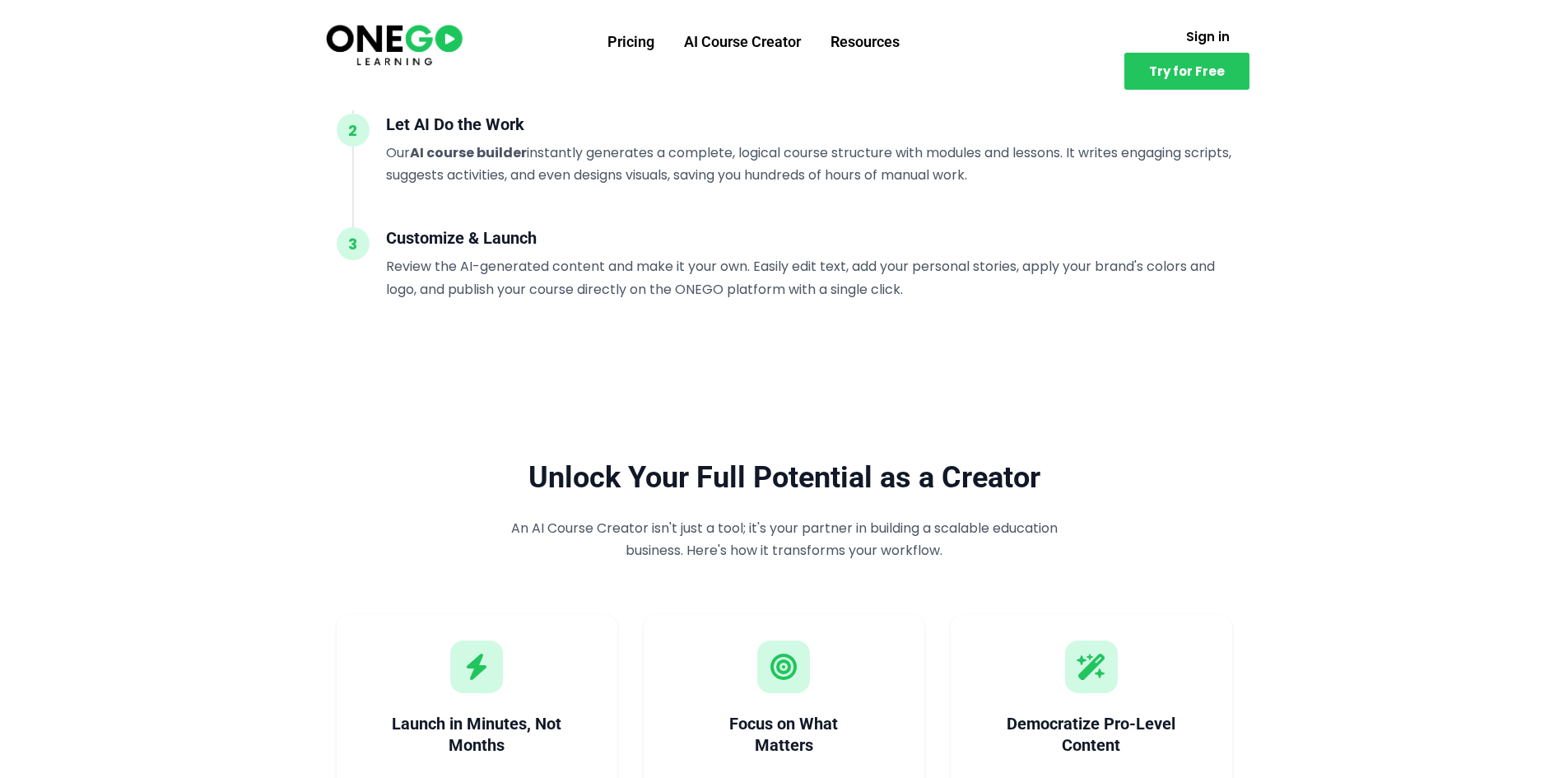
scroll to position [1646, 0]
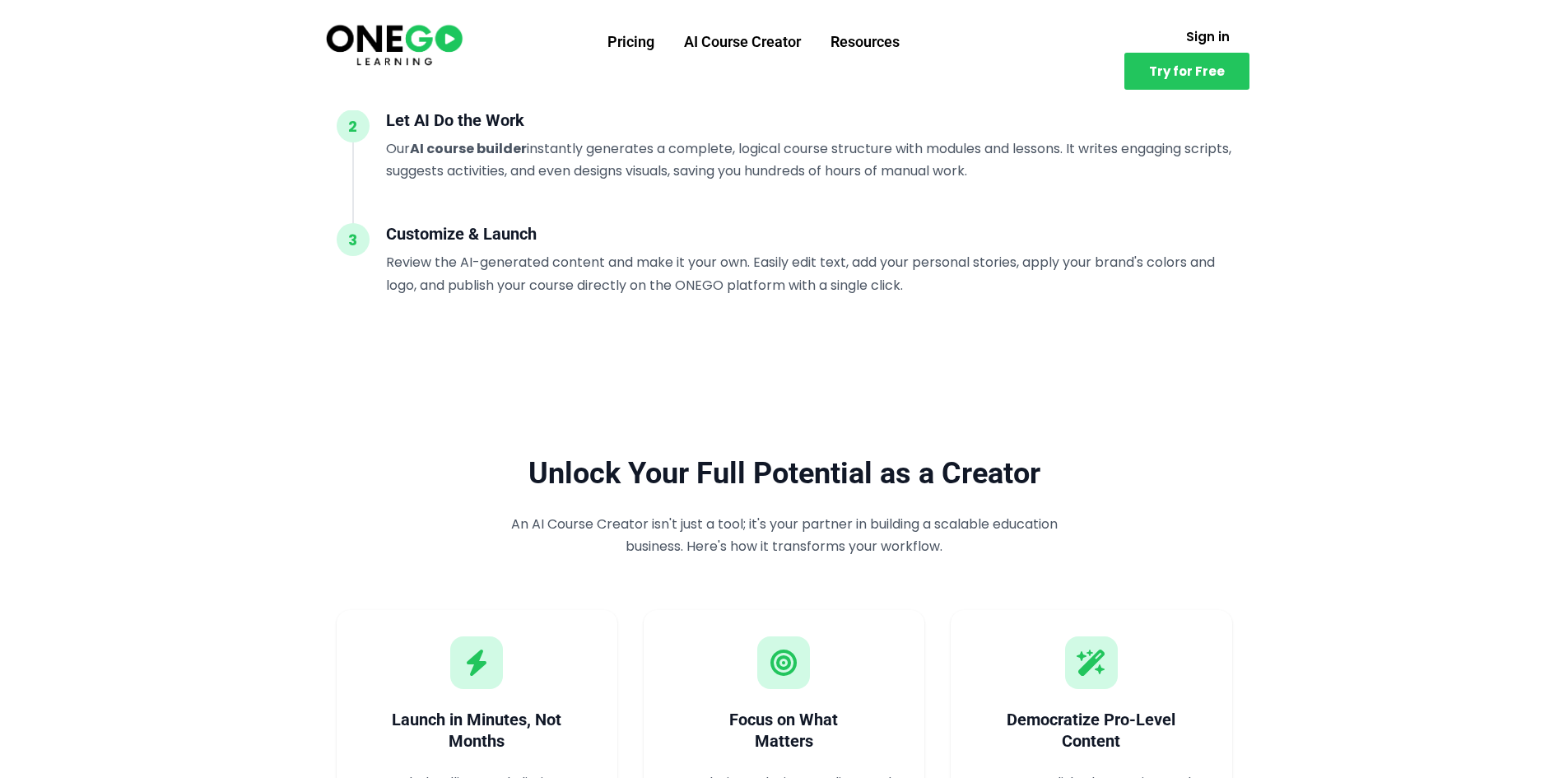
drag, startPoint x: 211, startPoint y: 388, endPoint x: 492, endPoint y: 423, distance: 283.2
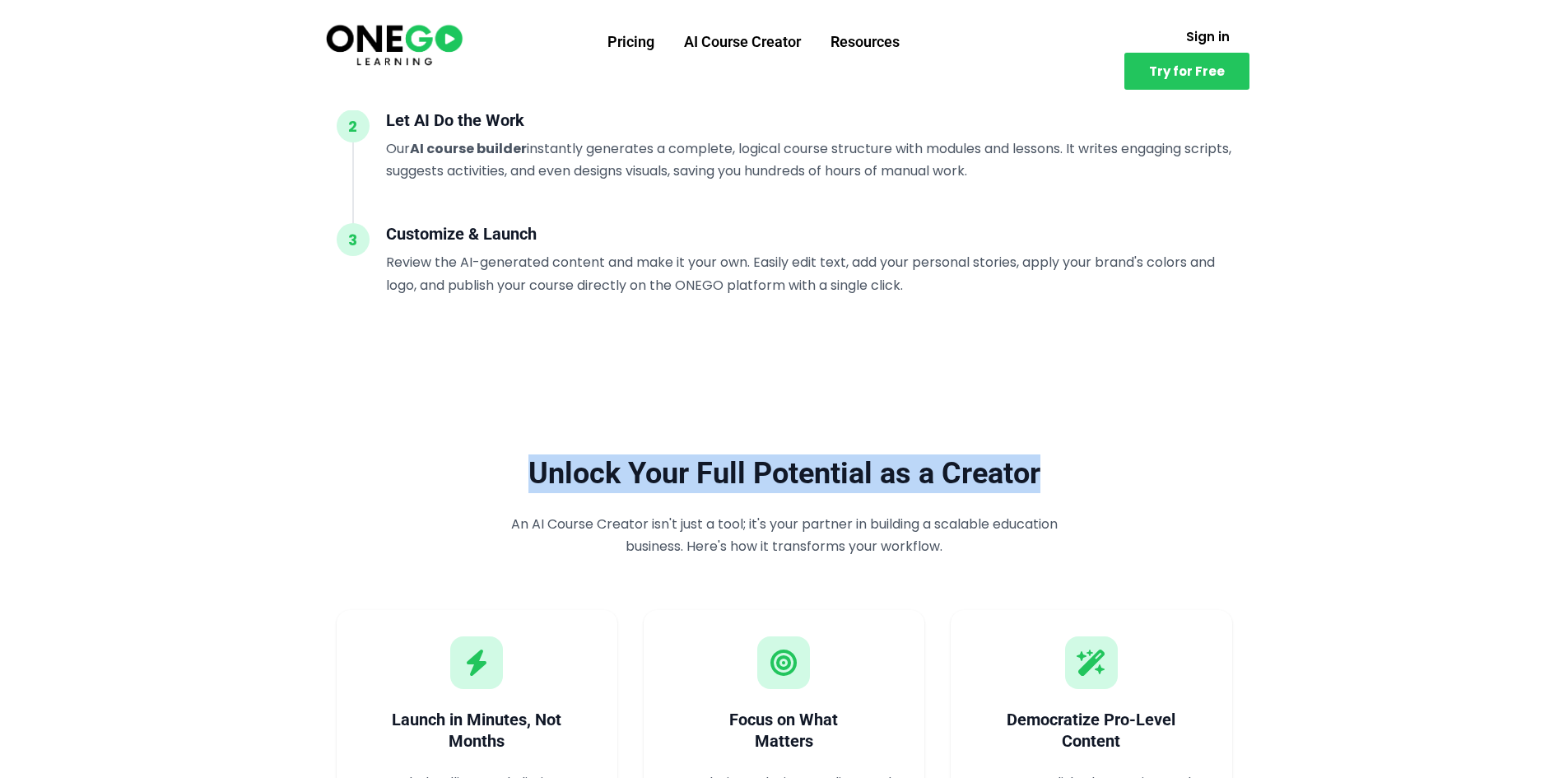
drag, startPoint x: 496, startPoint y: 471, endPoint x: 1079, endPoint y: 464, distance: 583.0
click at [1079, 464] on h2 "Unlock Your Full Potential as a Creator" at bounding box center [784, 474] width 895 height 39
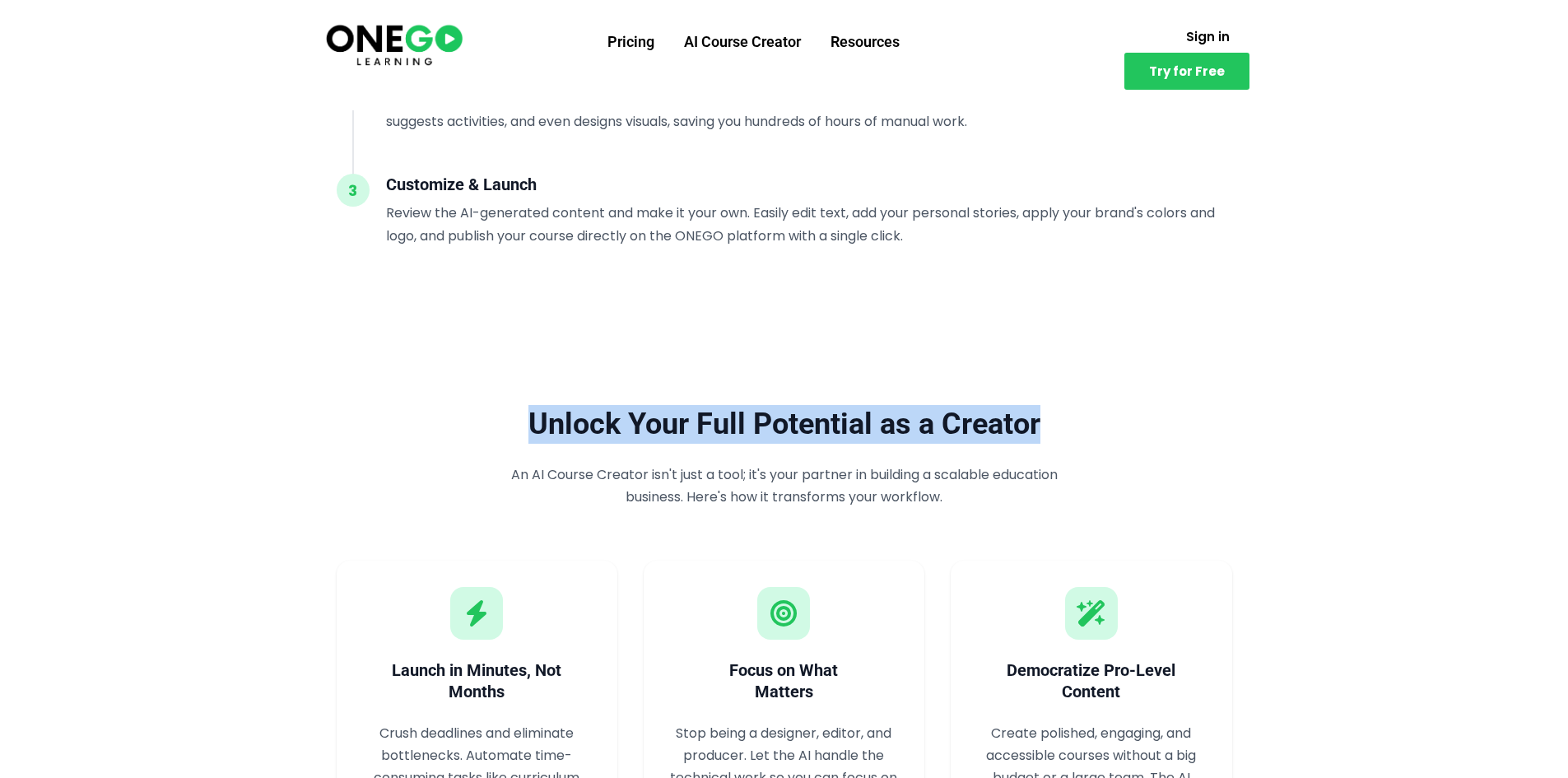
scroll to position [1894, 0]
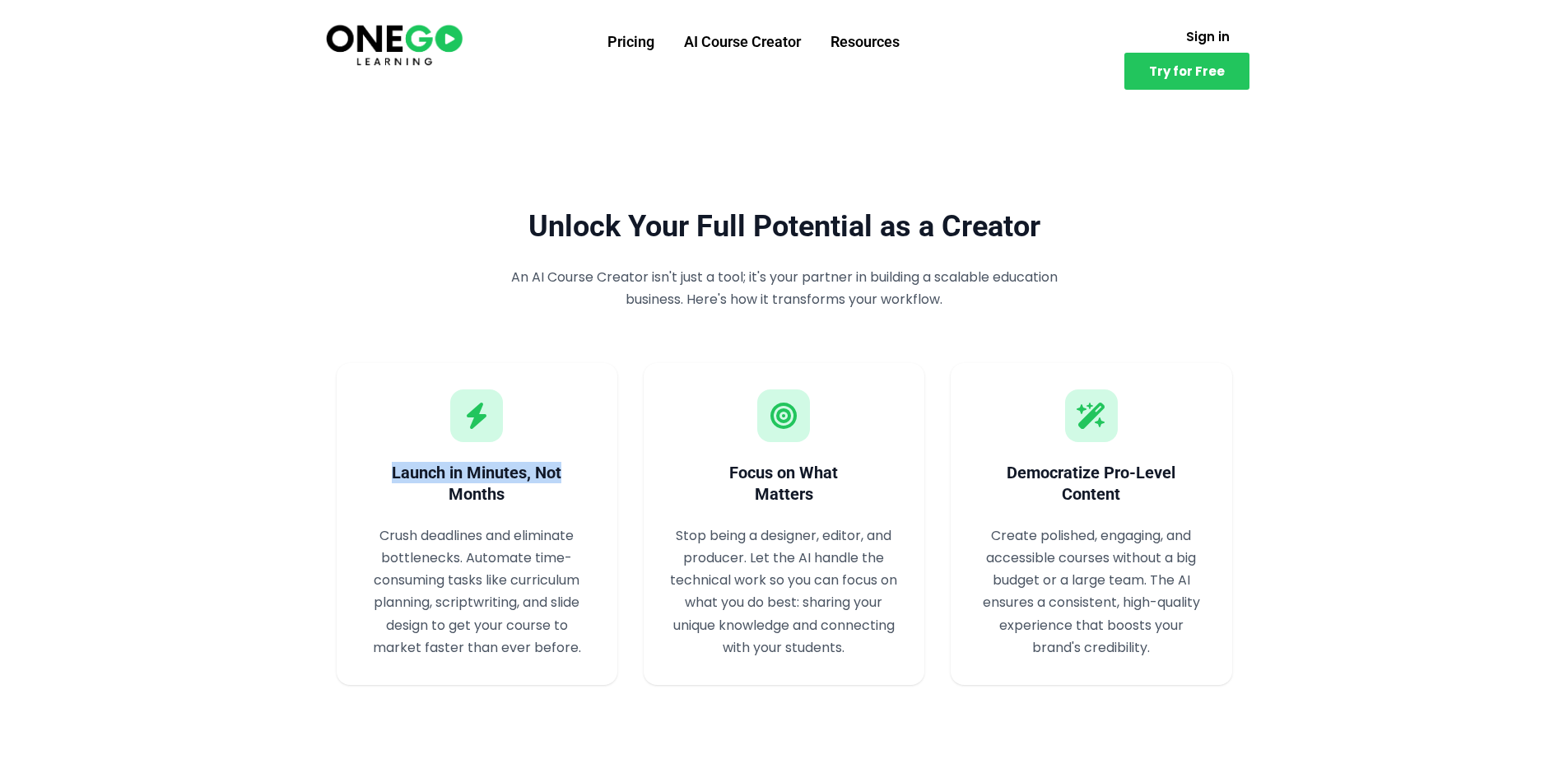
drag, startPoint x: 390, startPoint y: 476, endPoint x: 603, endPoint y: 479, distance: 213.0
click at [603, 479] on div "Launch in Minutes, Not Months Crush deadlines and eliminate bottlenecks. Automa…" at bounding box center [476, 524] width 281 height 322
click at [486, 509] on div "Launch in Minutes, Not Months Crush deadlines and eliminate bottlenecks. Automa…" at bounding box center [476, 524] width 281 height 322
drag, startPoint x: 565, startPoint y: 497, endPoint x: 618, endPoint y: 497, distance: 53.0
click at [618, 497] on div "Launch in Minutes, Not Months Crush deadlines and eliminate bottlenecks. Automa…" at bounding box center [784, 524] width 895 height 322
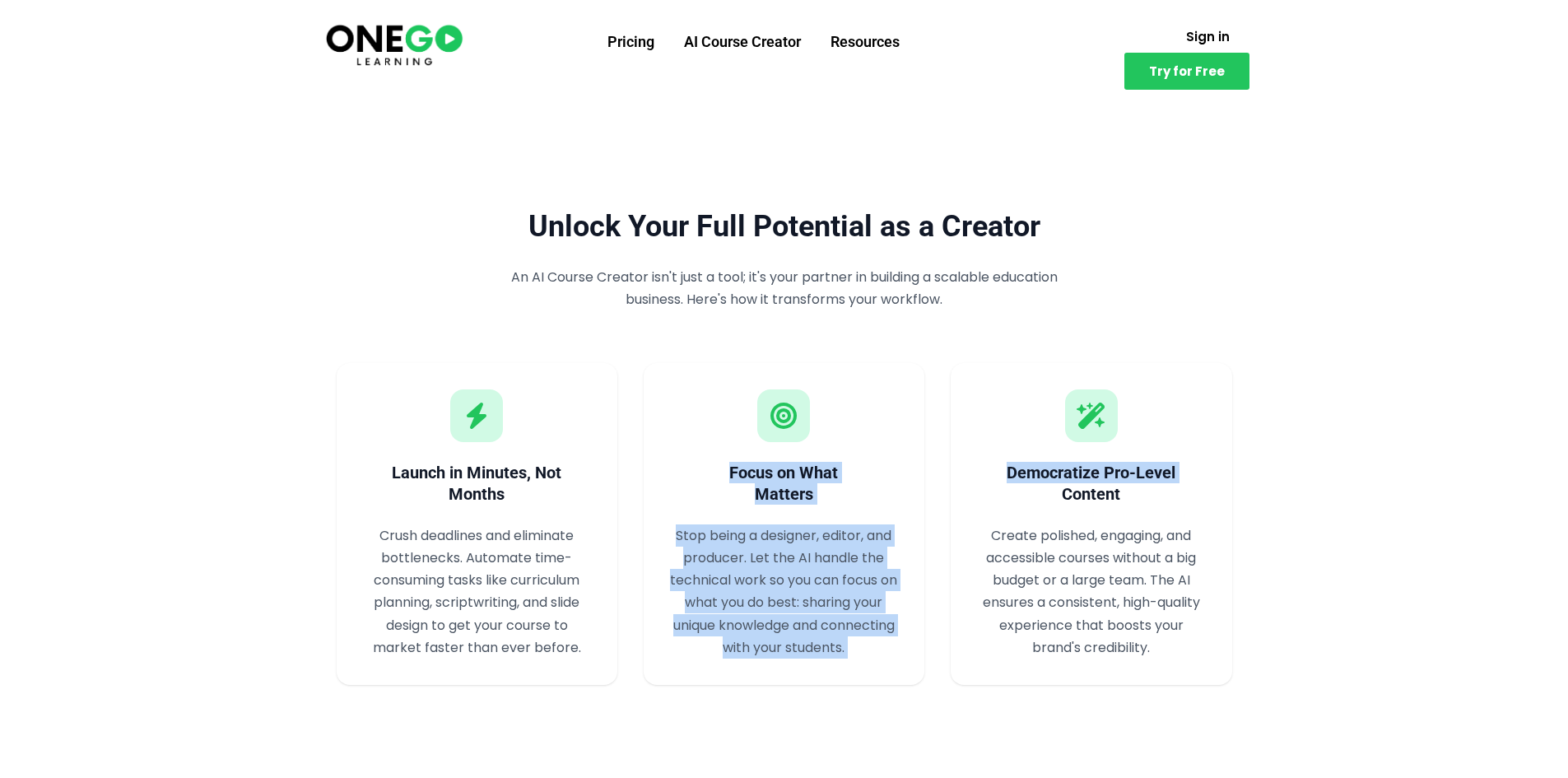
drag, startPoint x: 742, startPoint y: 479, endPoint x: 805, endPoint y: 513, distance: 71.6
click at [957, 491] on div "Launch in Minutes, Not Months Crush deadlines and eliminate bottlenecks. Automa…" at bounding box center [784, 524] width 895 height 322
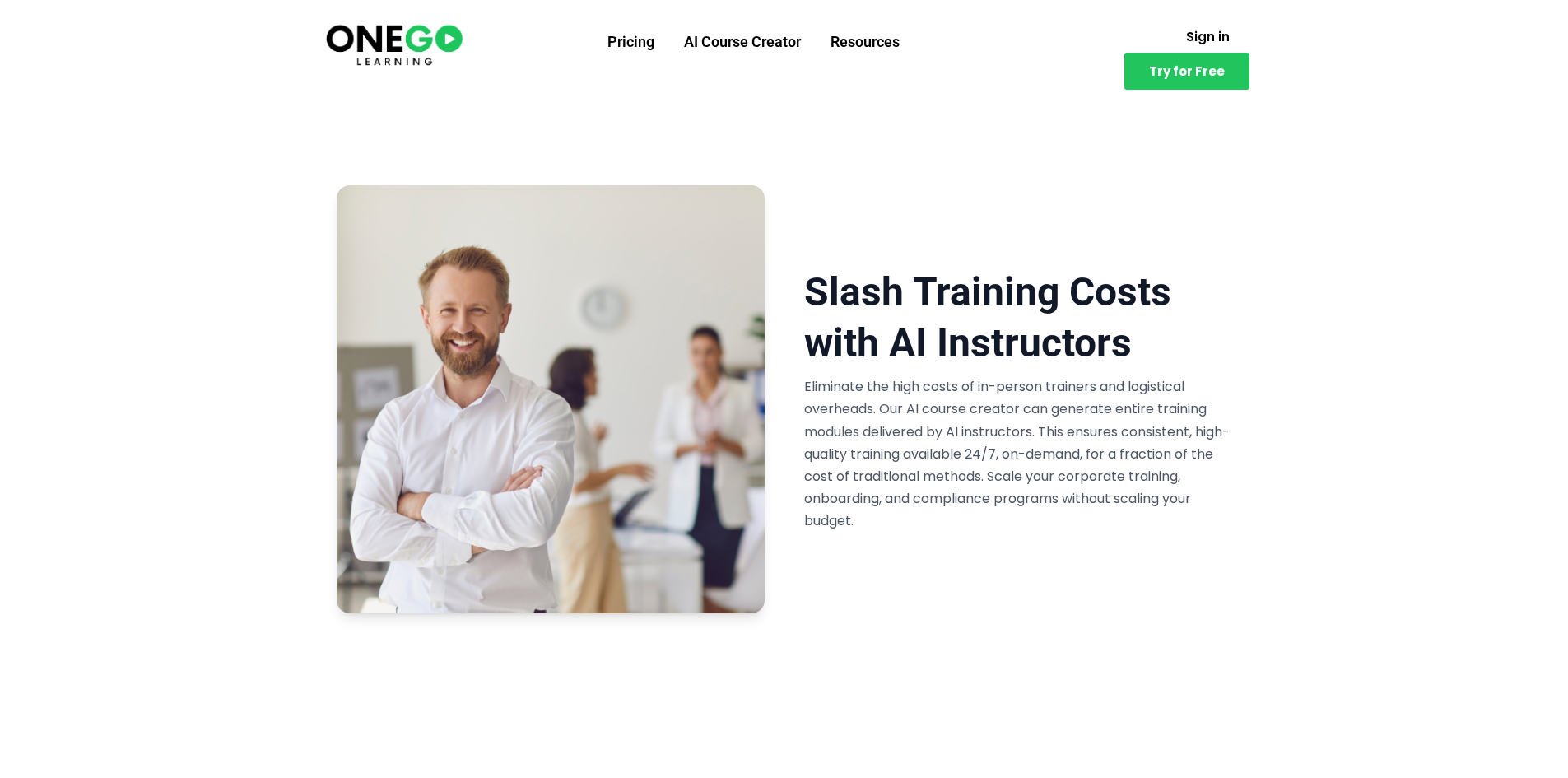
scroll to position [2553, 0]
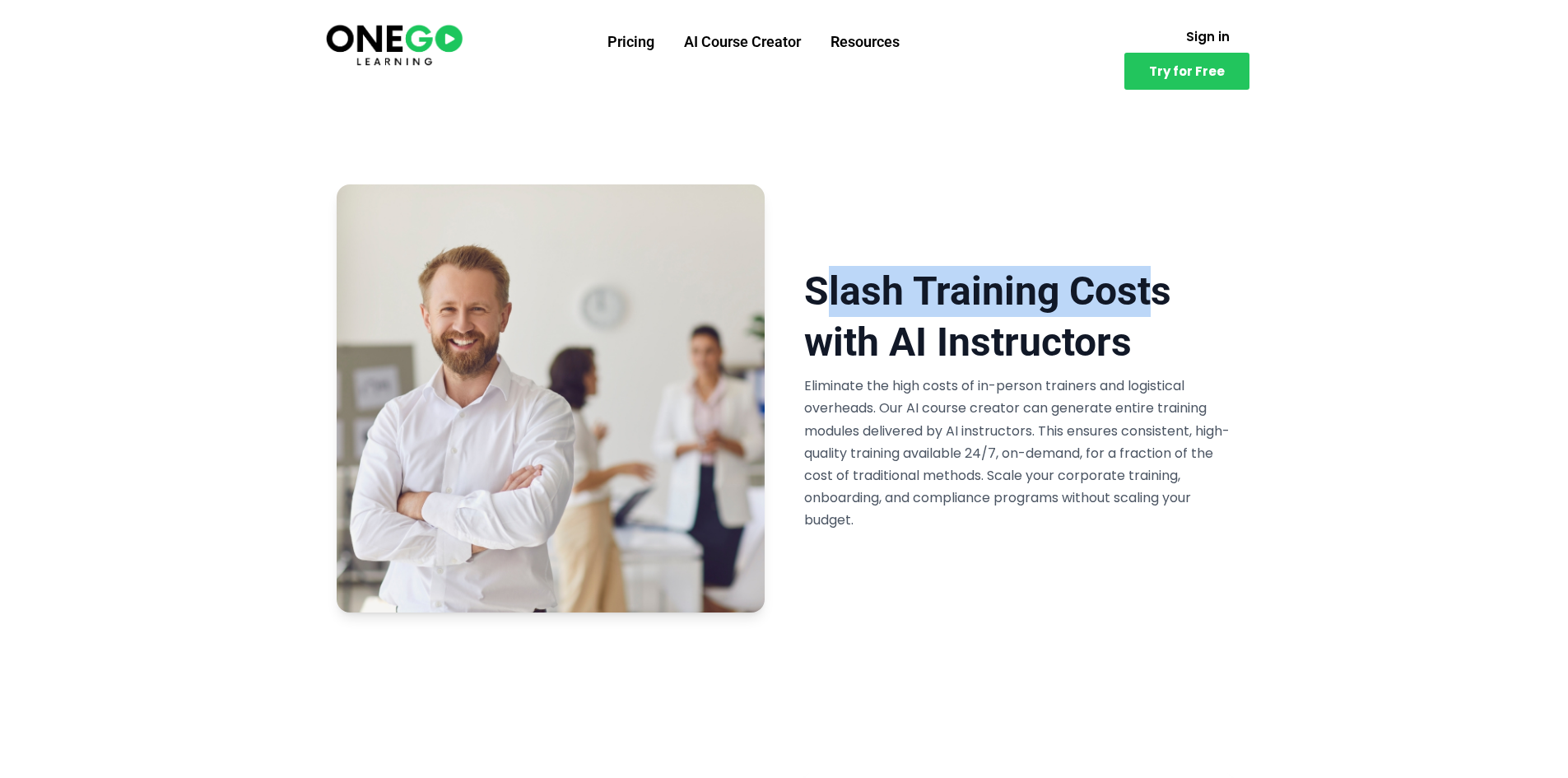
drag, startPoint x: 837, startPoint y: 277, endPoint x: 1162, endPoint y: 316, distance: 327.3
click at [1162, 316] on h2 "Slash Training Costs with AI Instructors" at bounding box center [1018, 317] width 428 height 103
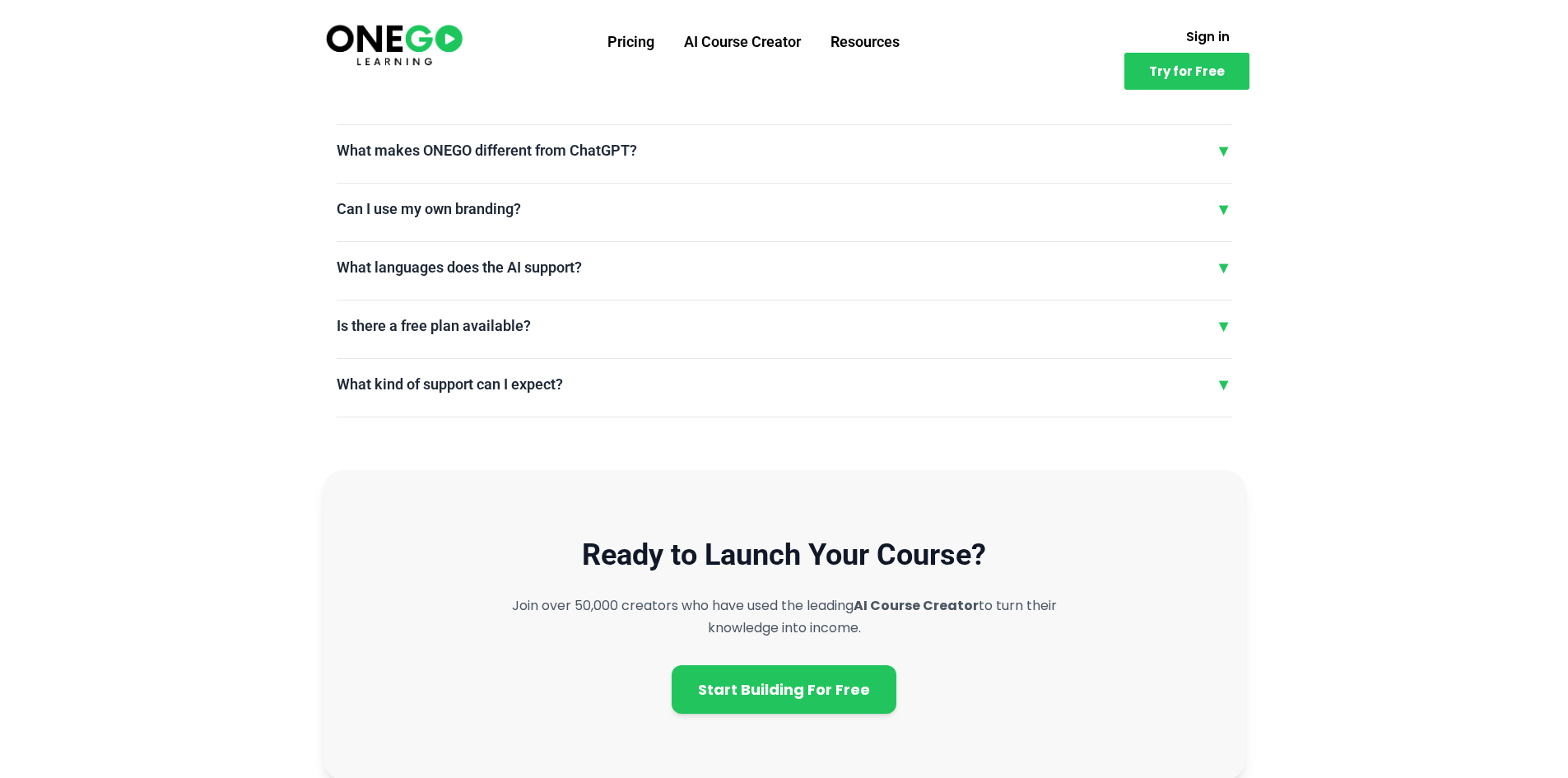
scroll to position [3787, 0]
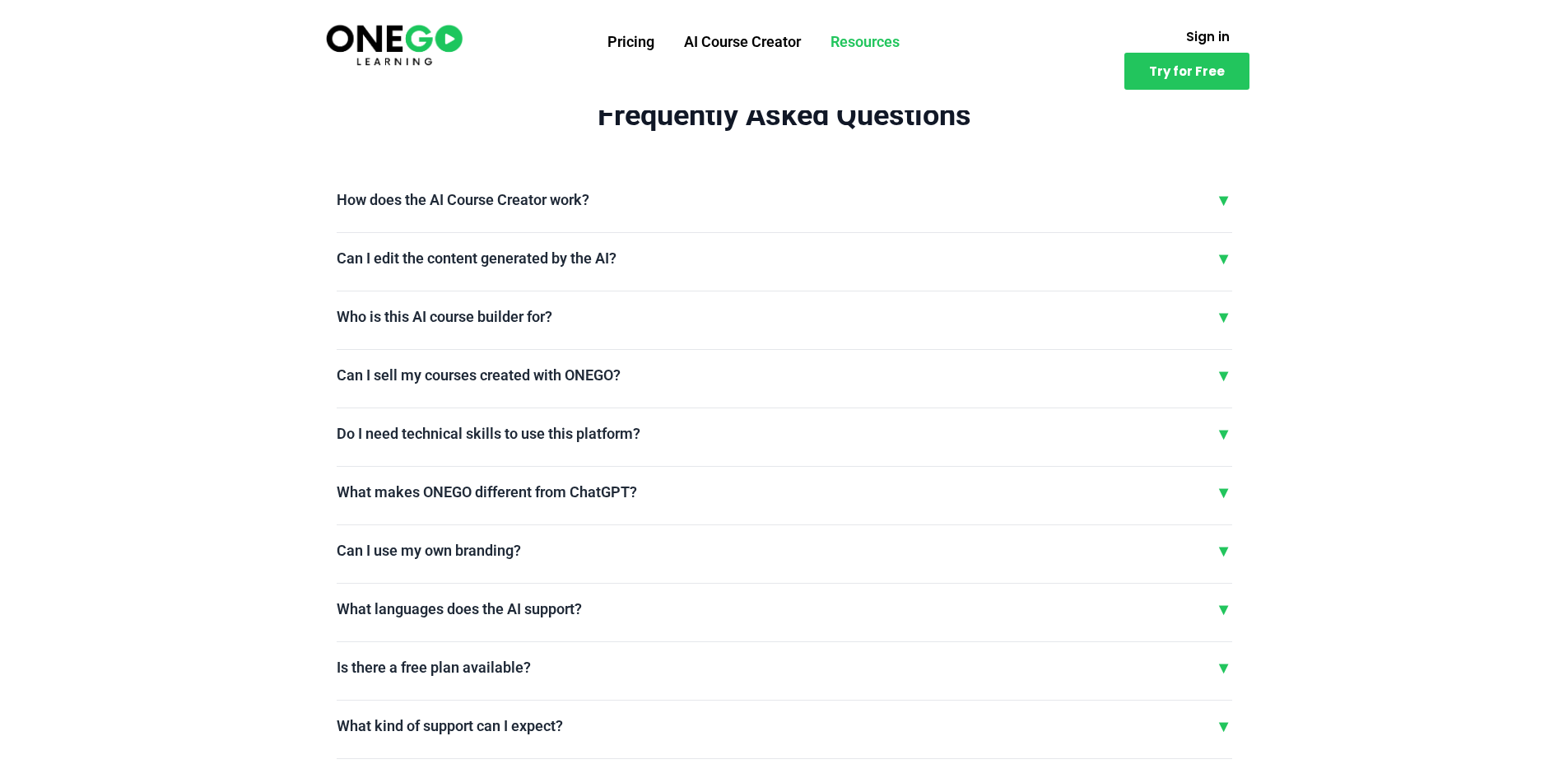
click at [857, 53] on link "Resources" at bounding box center [865, 42] width 99 height 42
drag, startPoint x: 146, startPoint y: 118, endPoint x: 159, endPoint y: 114, distance: 13.6
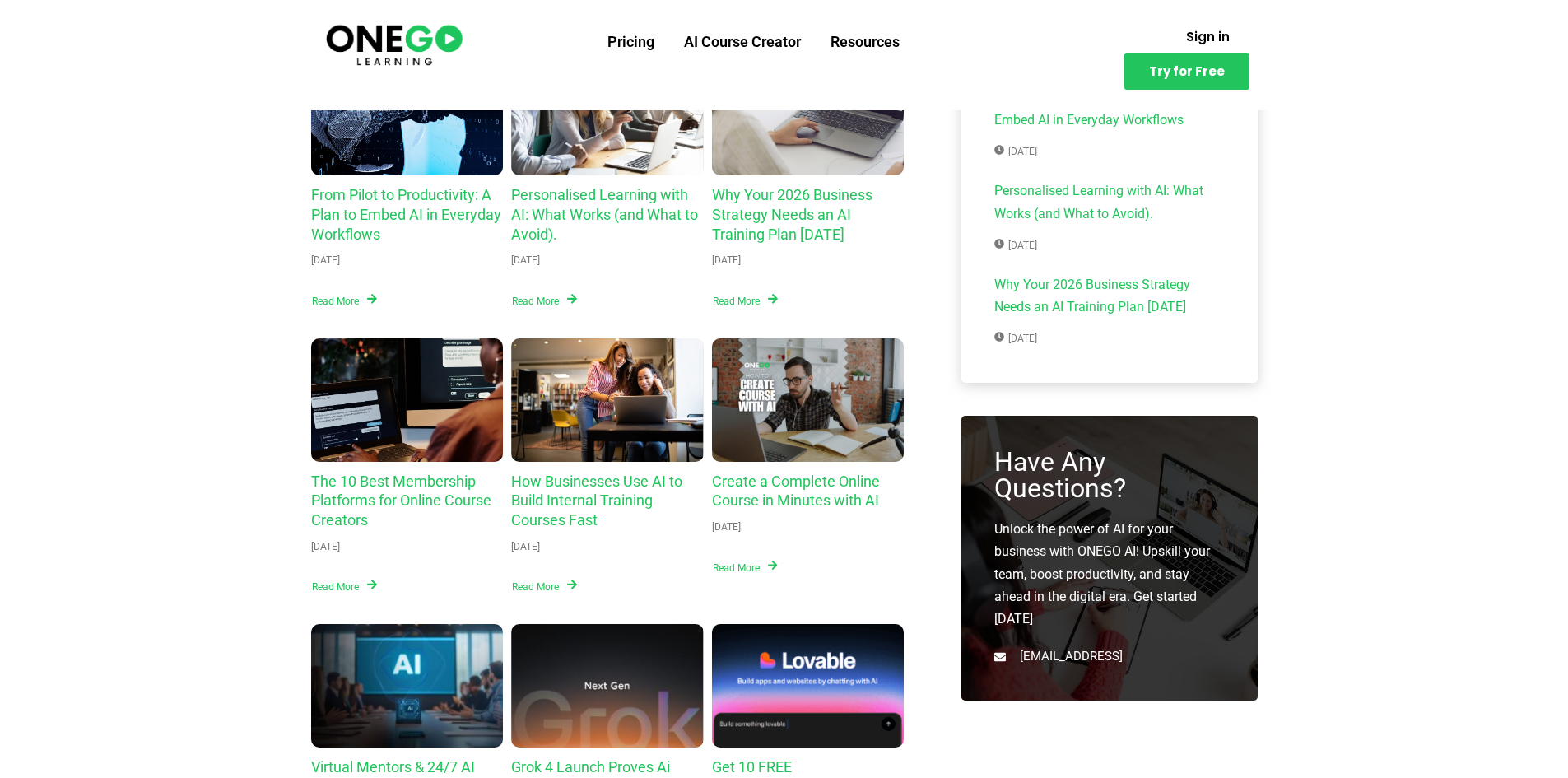
scroll to position [82, 0]
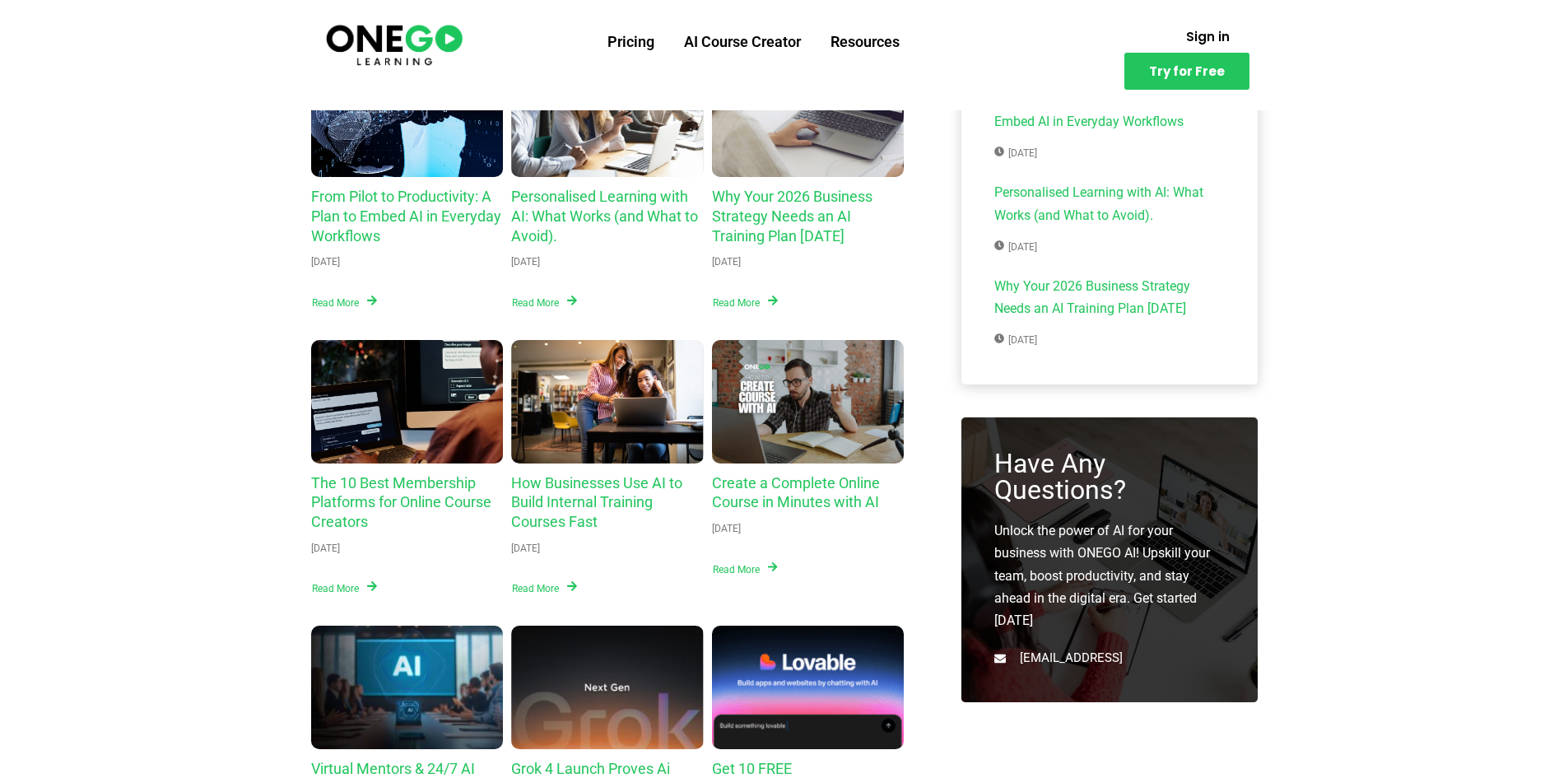
click at [406, 47] on img at bounding box center [395, 43] width 142 height 47
